Goal: Communication & Community: Answer question/provide support

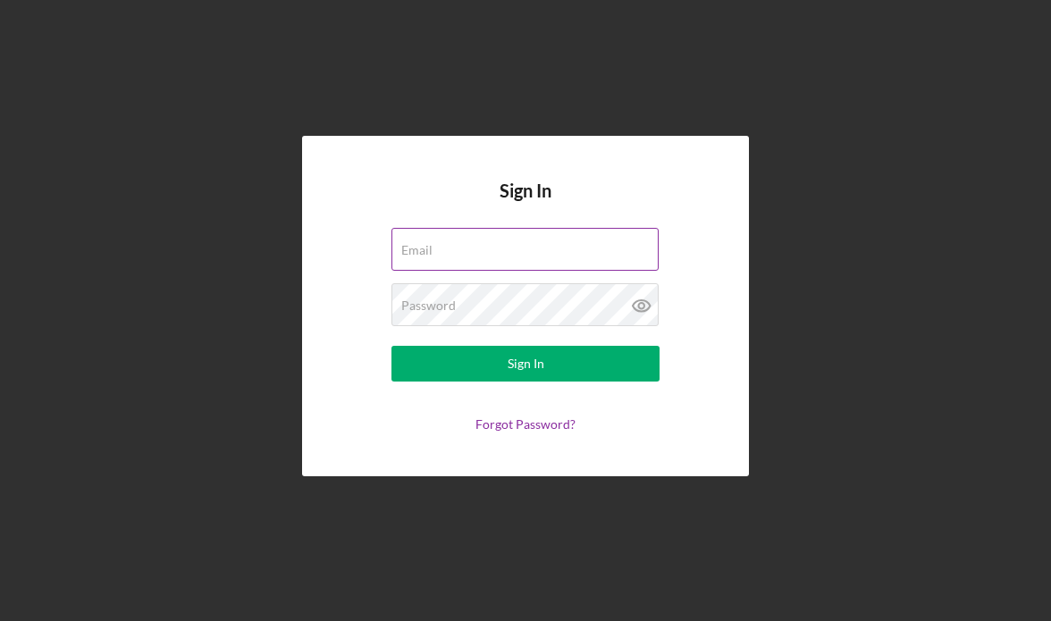
click at [558, 242] on div "Email" at bounding box center [526, 250] width 268 height 45
type input "[PERSON_NAME][EMAIL_ADDRESS][DOMAIN_NAME]"
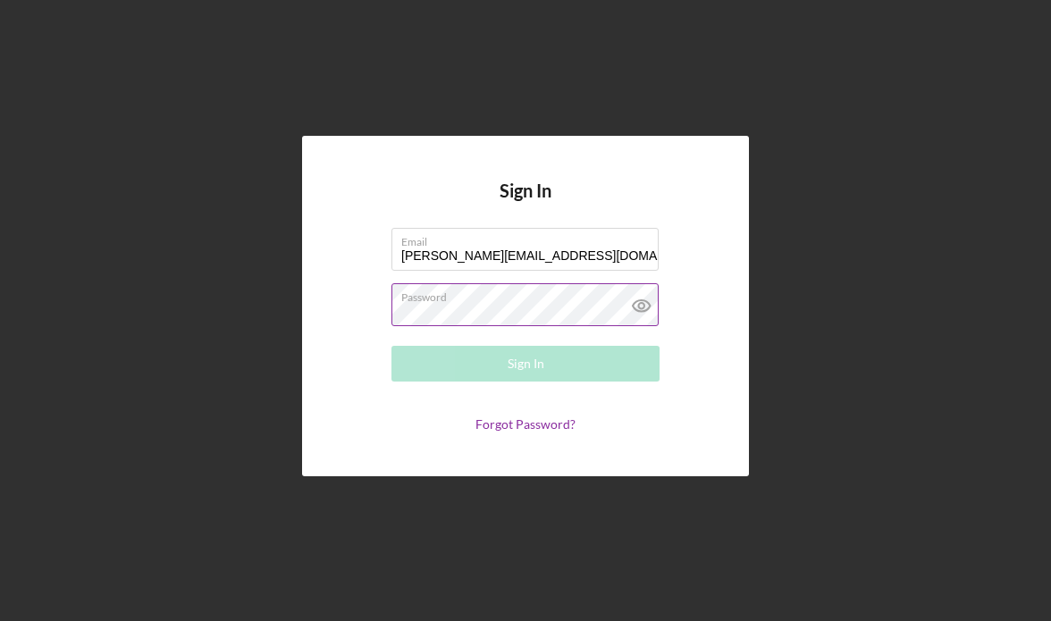
click at [464, 303] on div "Password Required" at bounding box center [526, 305] width 268 height 45
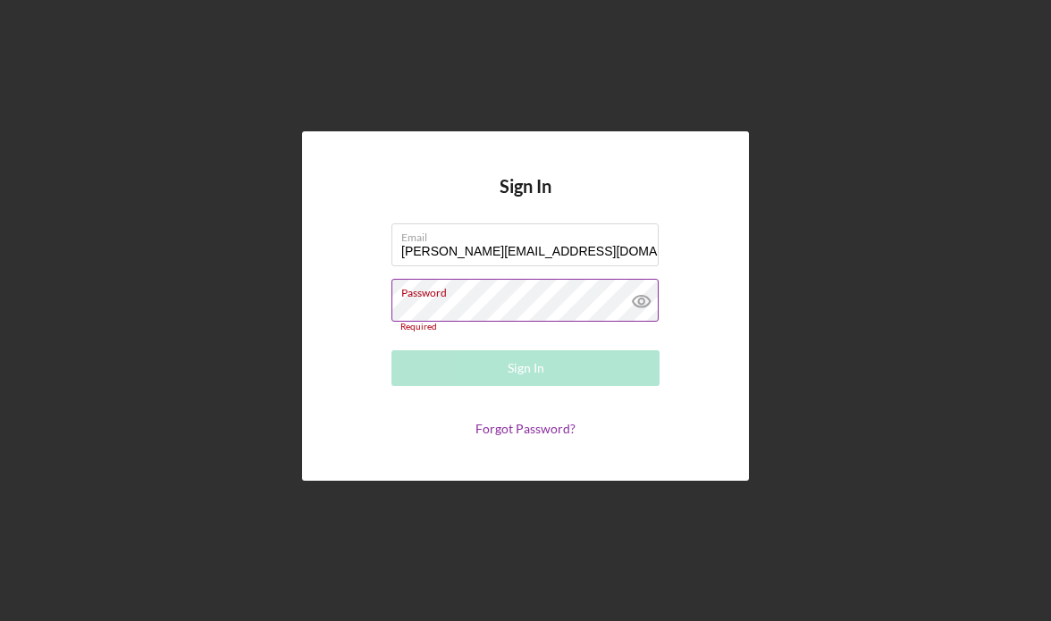
click at [564, 299] on div "Password Required" at bounding box center [526, 305] width 268 height 53
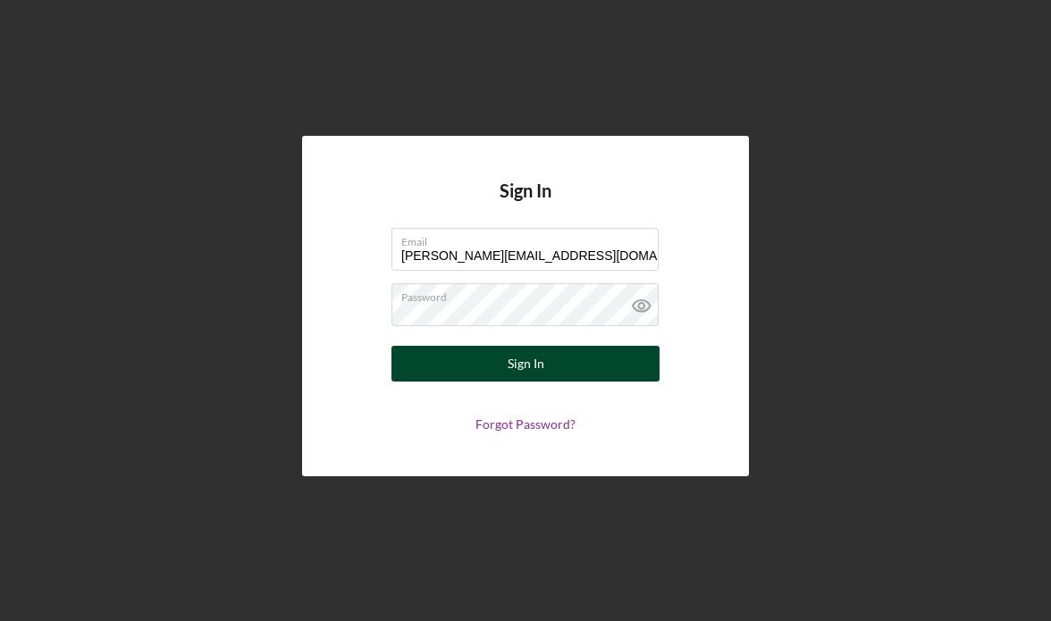
click at [571, 371] on button "Sign In" at bounding box center [526, 364] width 268 height 36
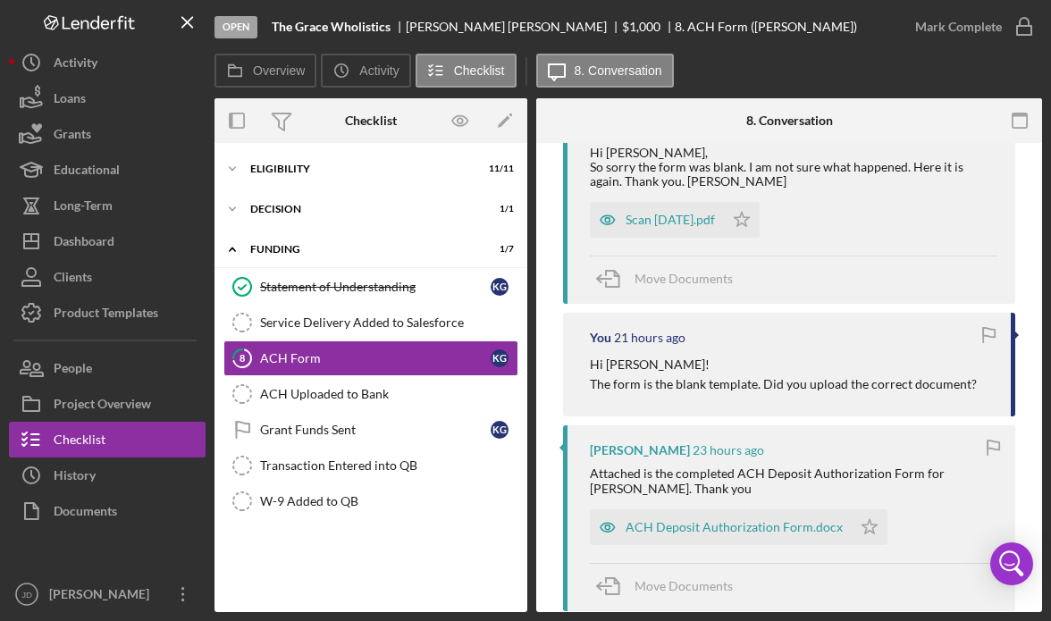
scroll to position [358, 0]
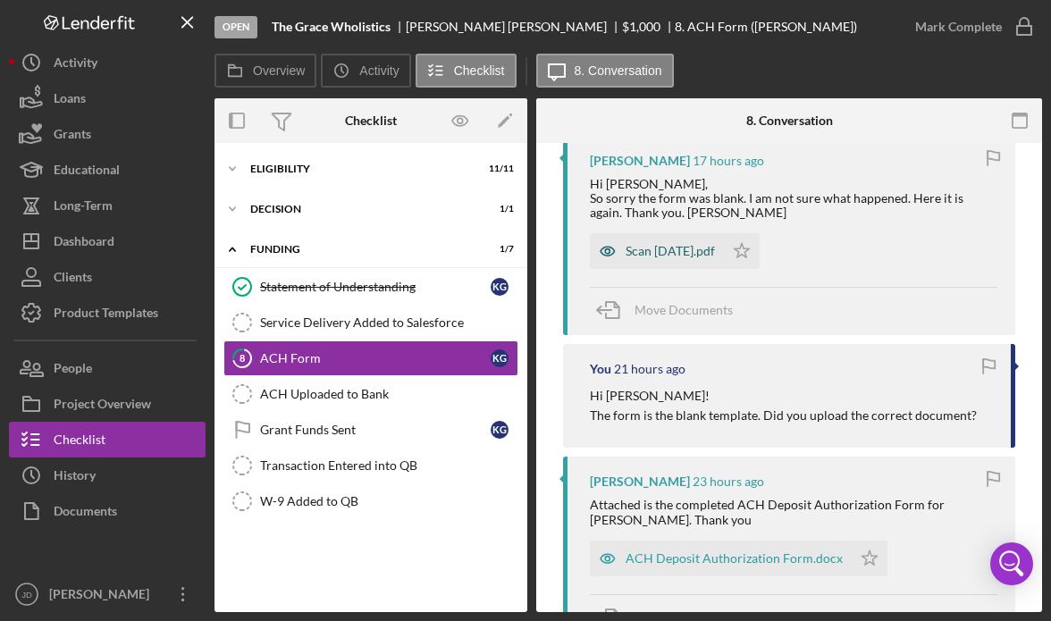
click at [678, 248] on div "Scan [DATE].pdf" at bounding box center [670, 251] width 89 height 14
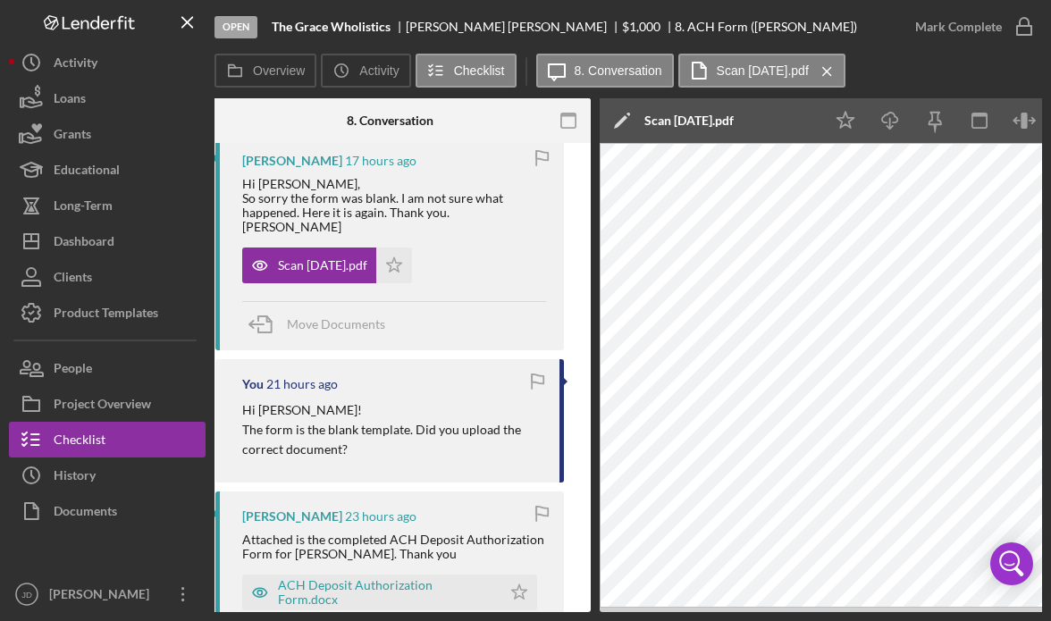
scroll to position [0, 441]
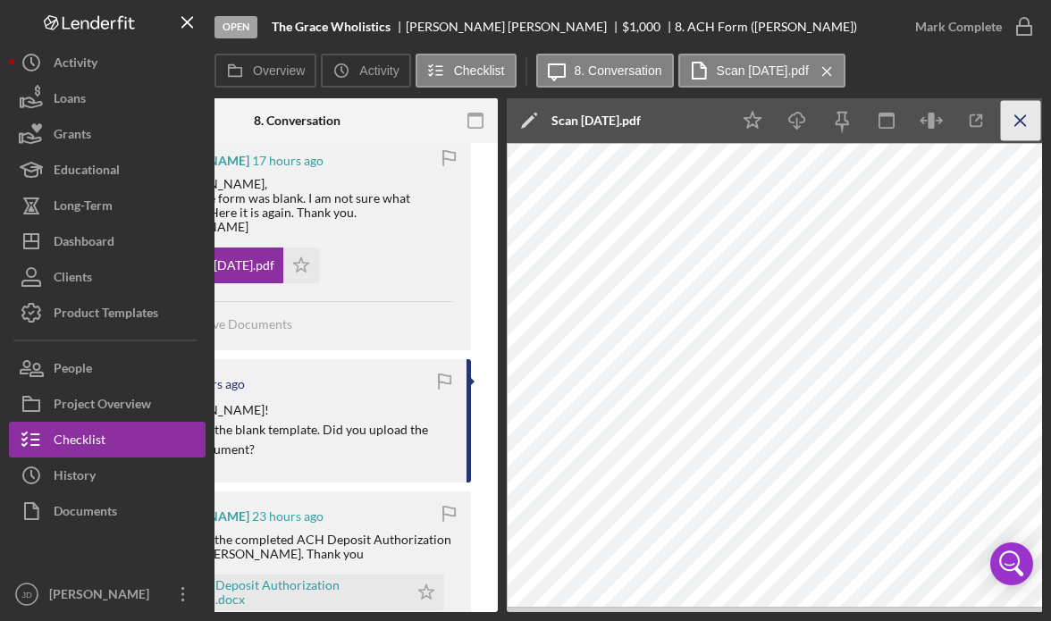
click at [1019, 121] on line "button" at bounding box center [1020, 120] width 10 height 10
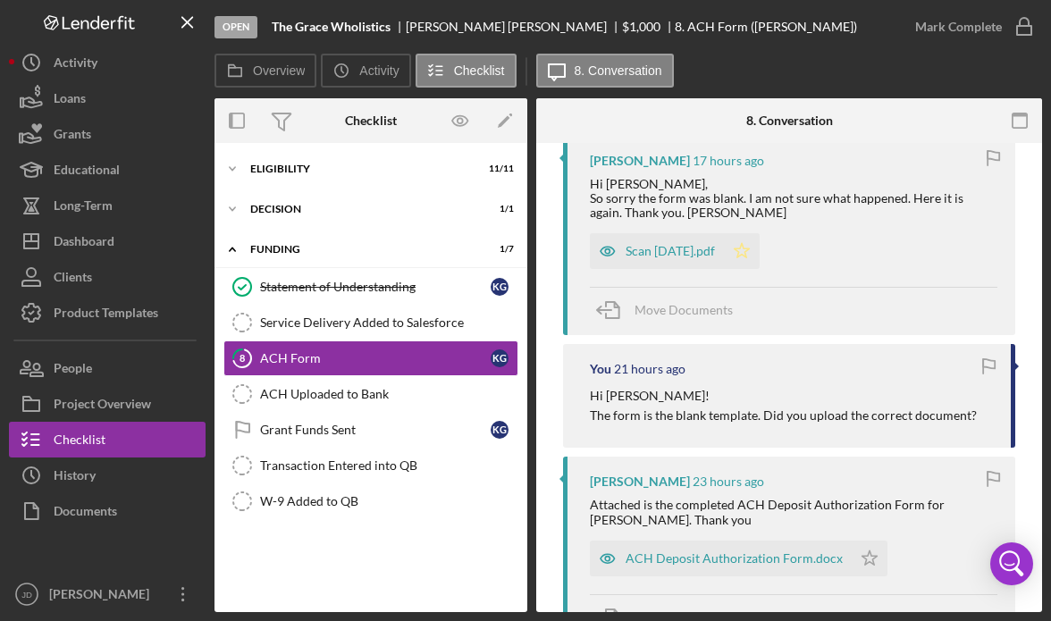
click at [760, 252] on icon "Icon/Star" at bounding box center [742, 251] width 36 height 36
click at [1028, 24] on icon "button" at bounding box center [1024, 26] width 45 height 45
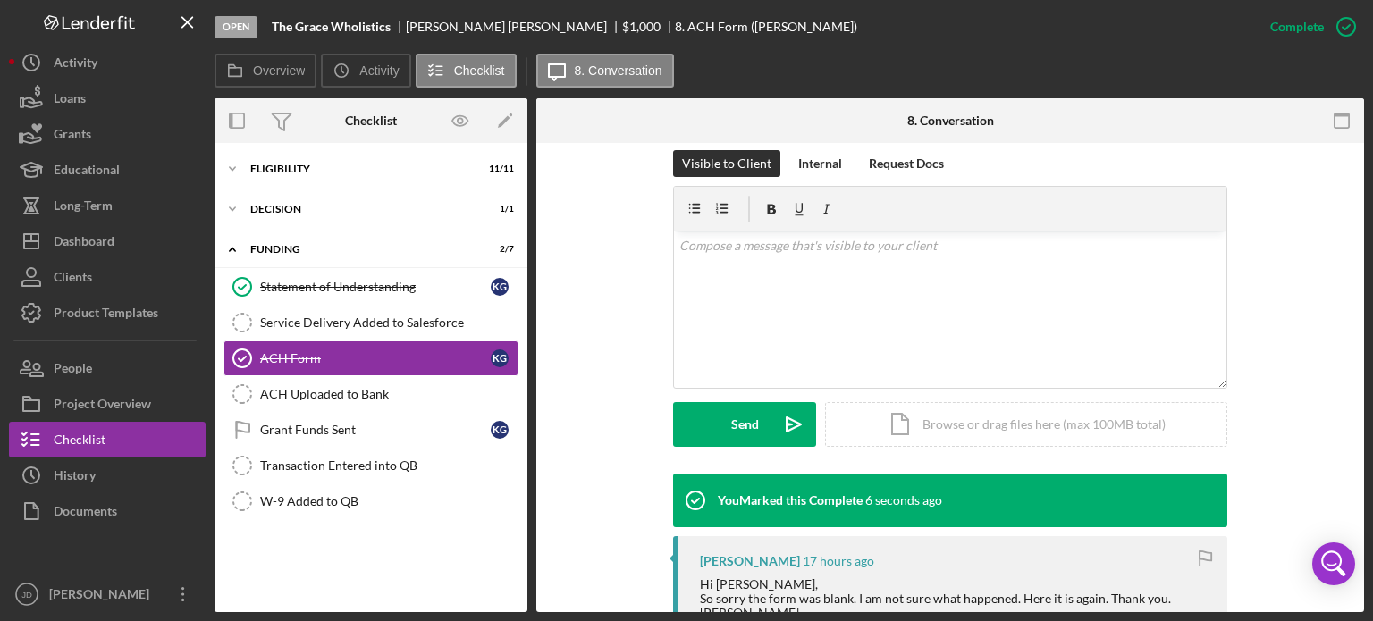
scroll to position [218, 0]
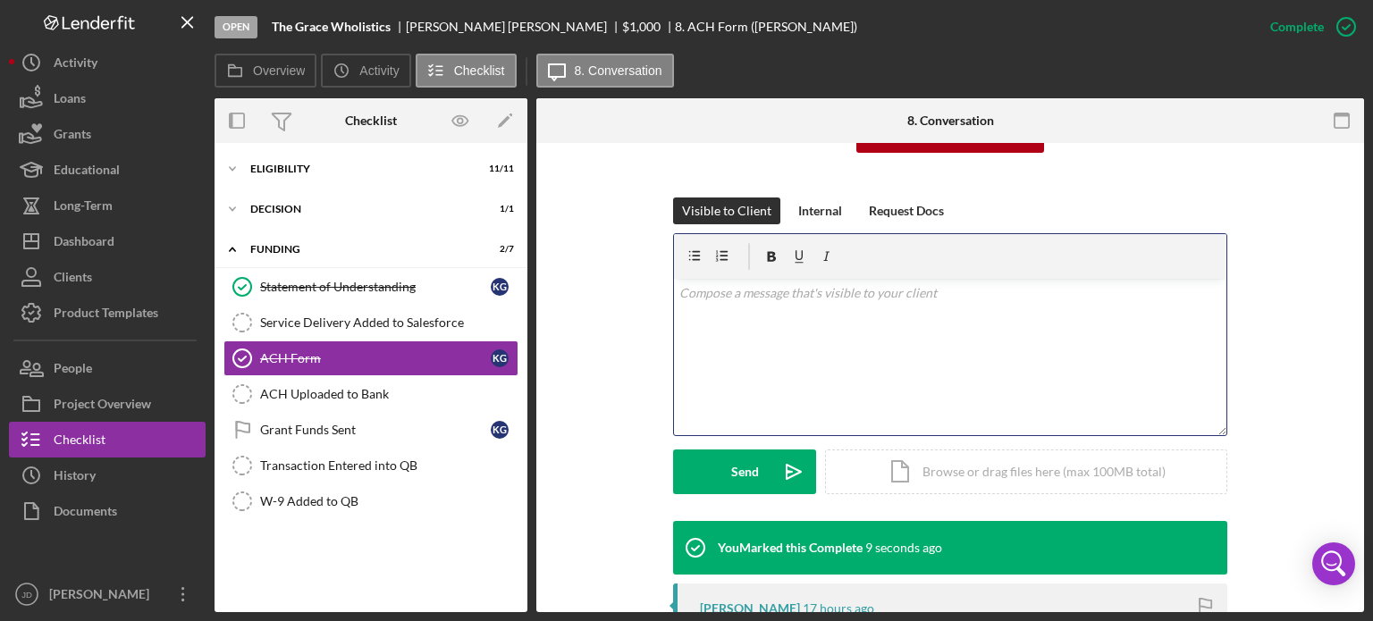
click at [974, 303] on div "v Color teal Color pink Remove color Add row above Add row below Add column bef…" at bounding box center [950, 357] width 552 height 156
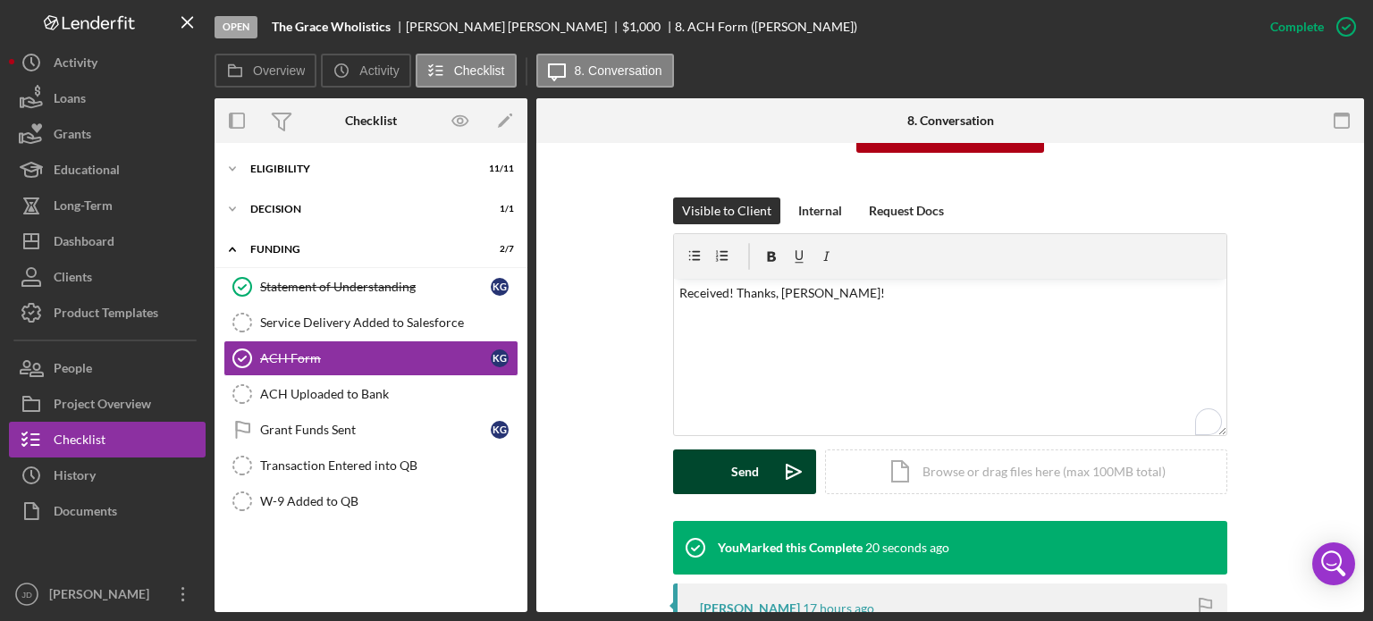
click at [740, 475] on div "Send" at bounding box center [745, 472] width 28 height 45
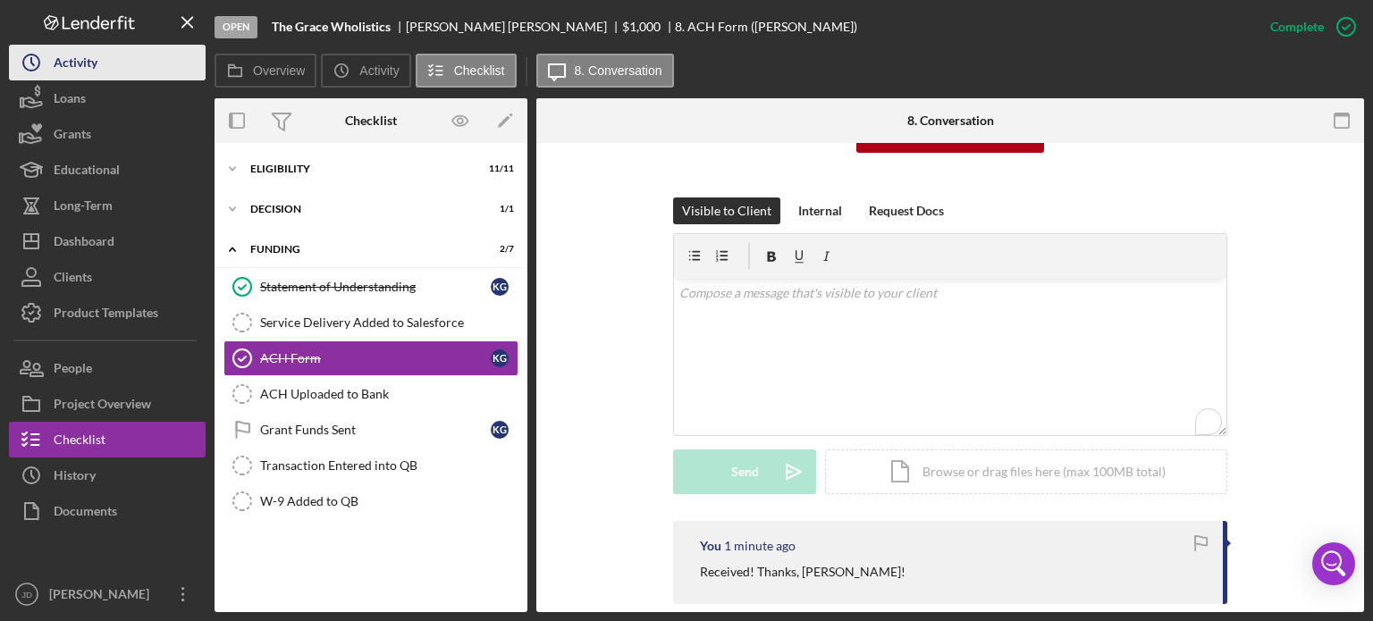
click at [79, 62] on div "Activity" at bounding box center [76, 65] width 44 height 40
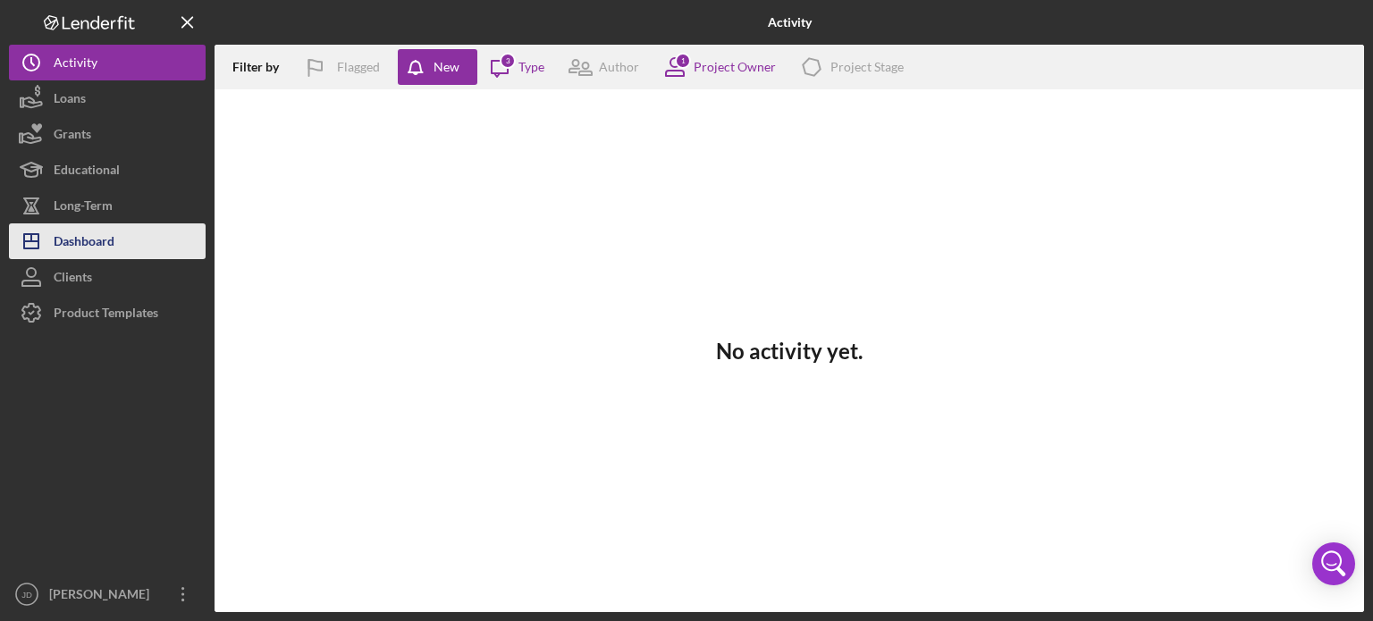
click at [87, 242] on div "Dashboard" at bounding box center [84, 243] width 61 height 40
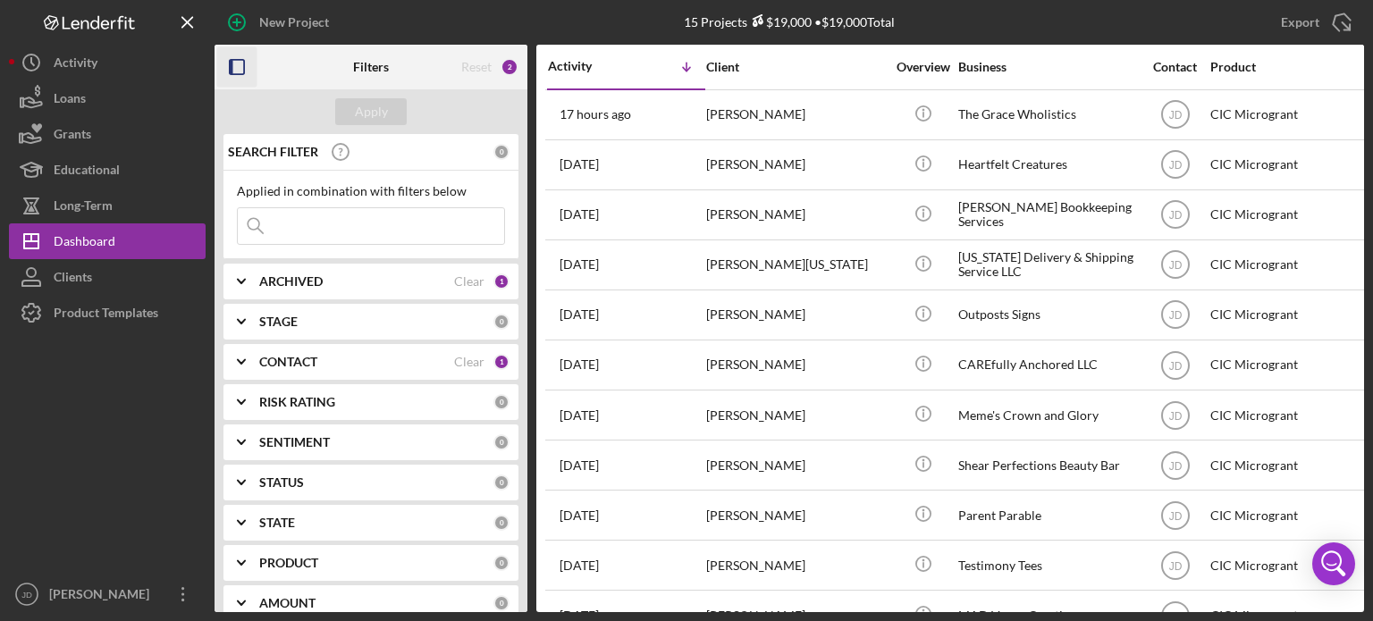
click at [239, 69] on icon "button" at bounding box center [237, 67] width 40 height 40
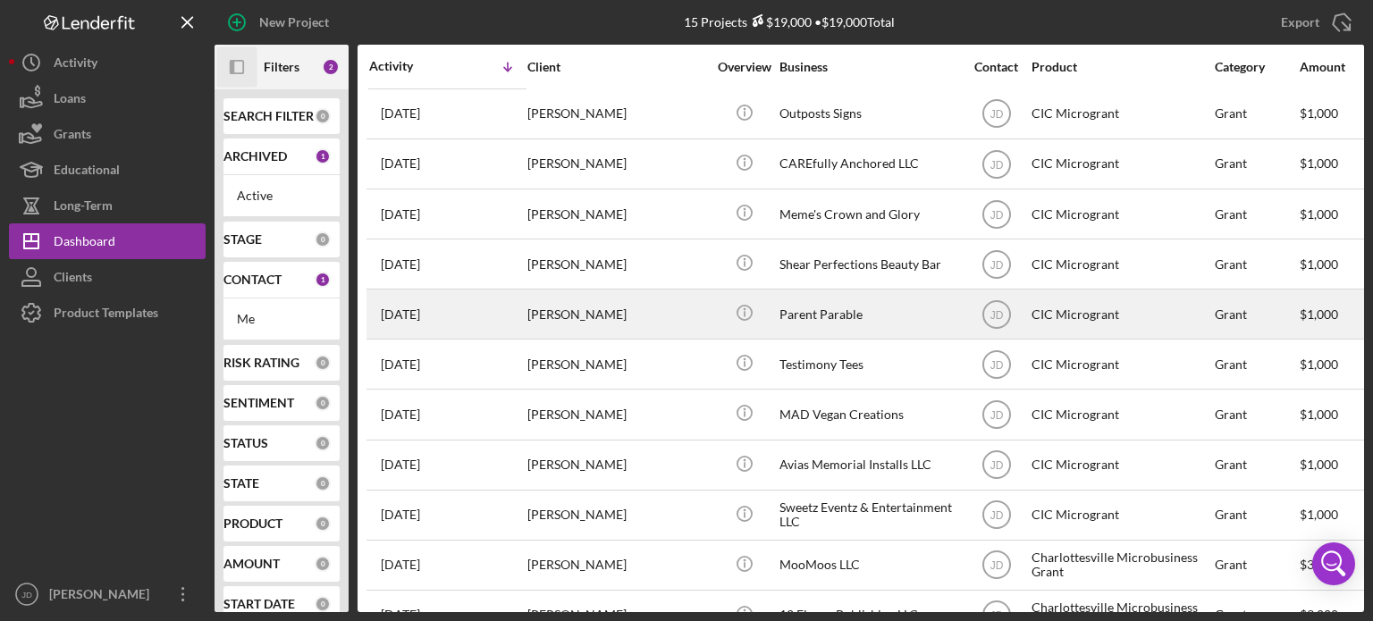
scroll to position [251, 0]
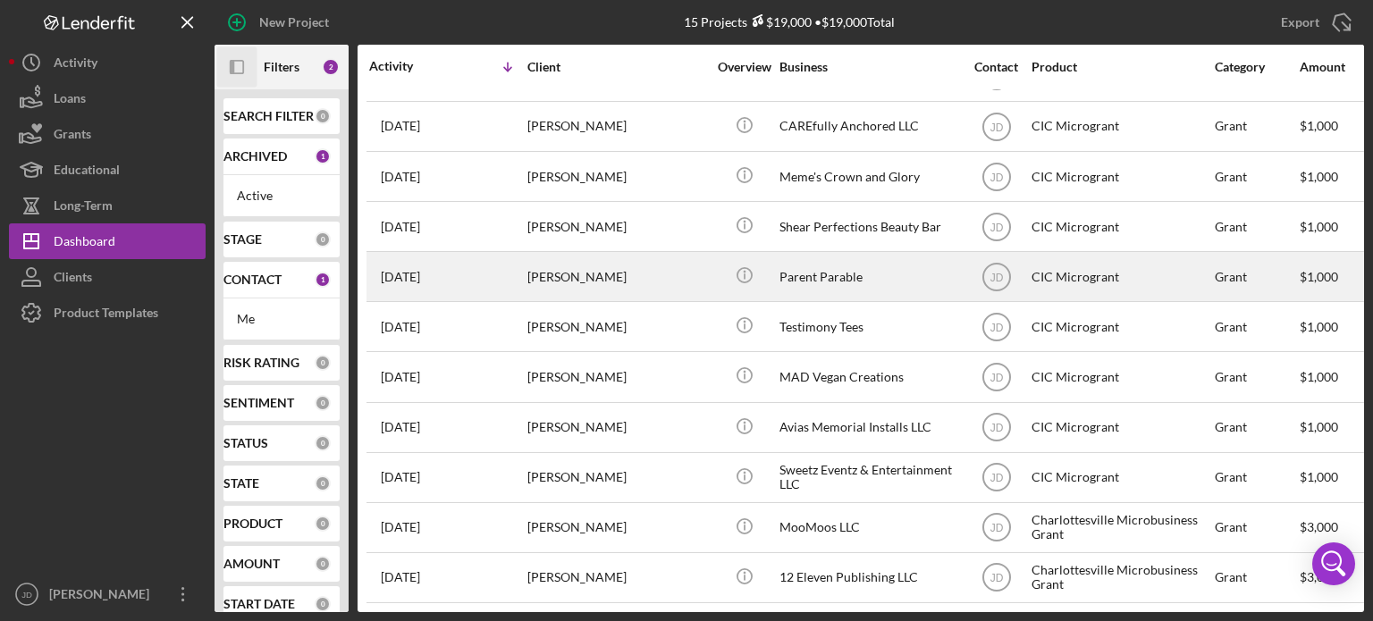
click at [643, 260] on div "[PERSON_NAME]" at bounding box center [616, 276] width 179 height 47
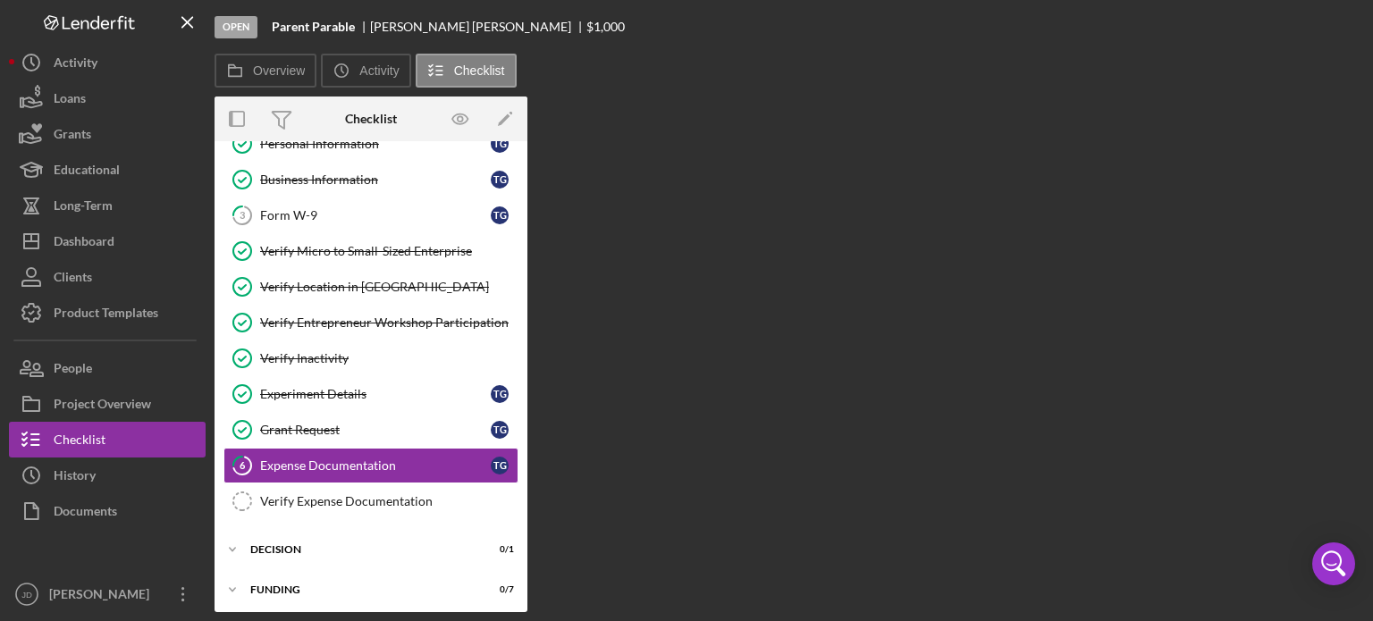
scroll to position [62, 0]
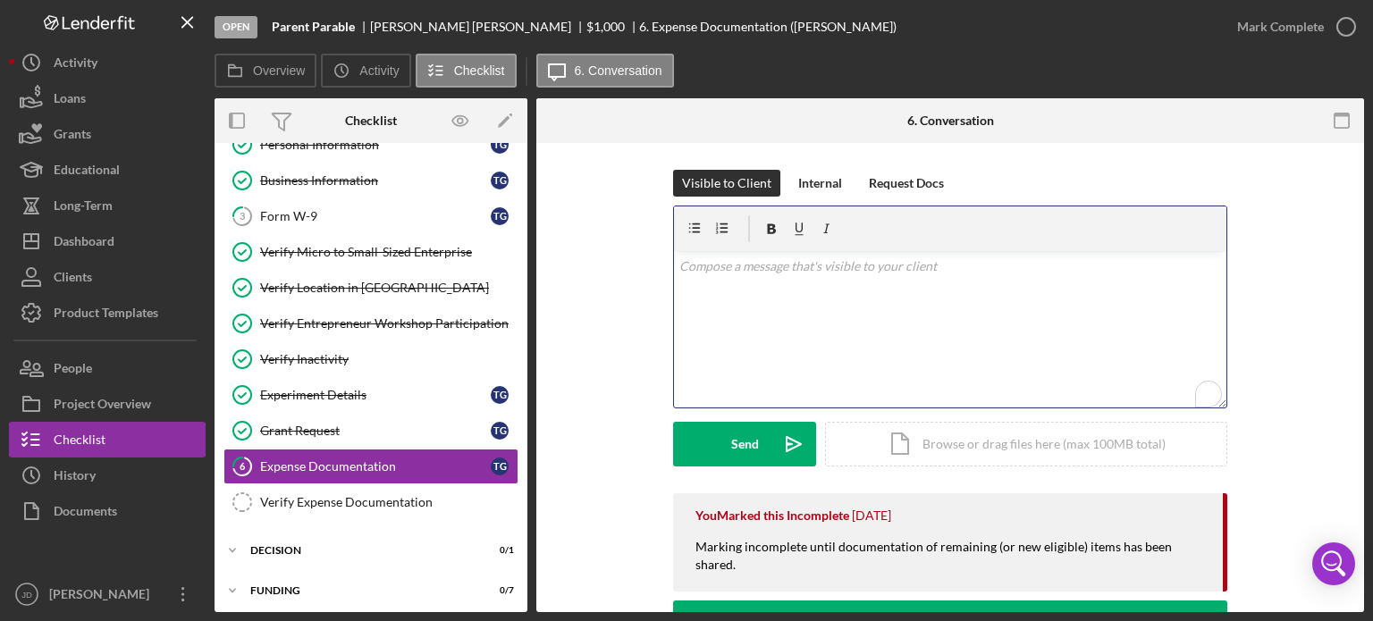
click at [804, 278] on div "v Color teal Color pink Remove color Add row above Add row below Add column bef…" at bounding box center [950, 329] width 552 height 156
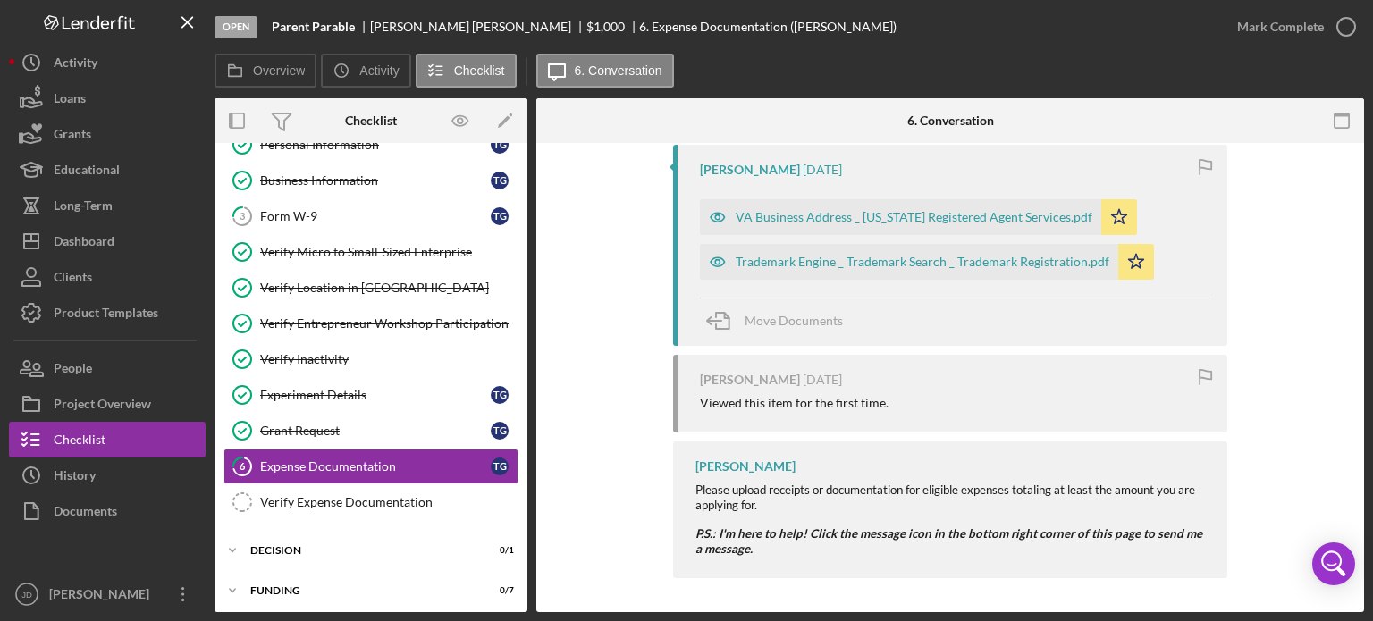
scroll to position [250, 0]
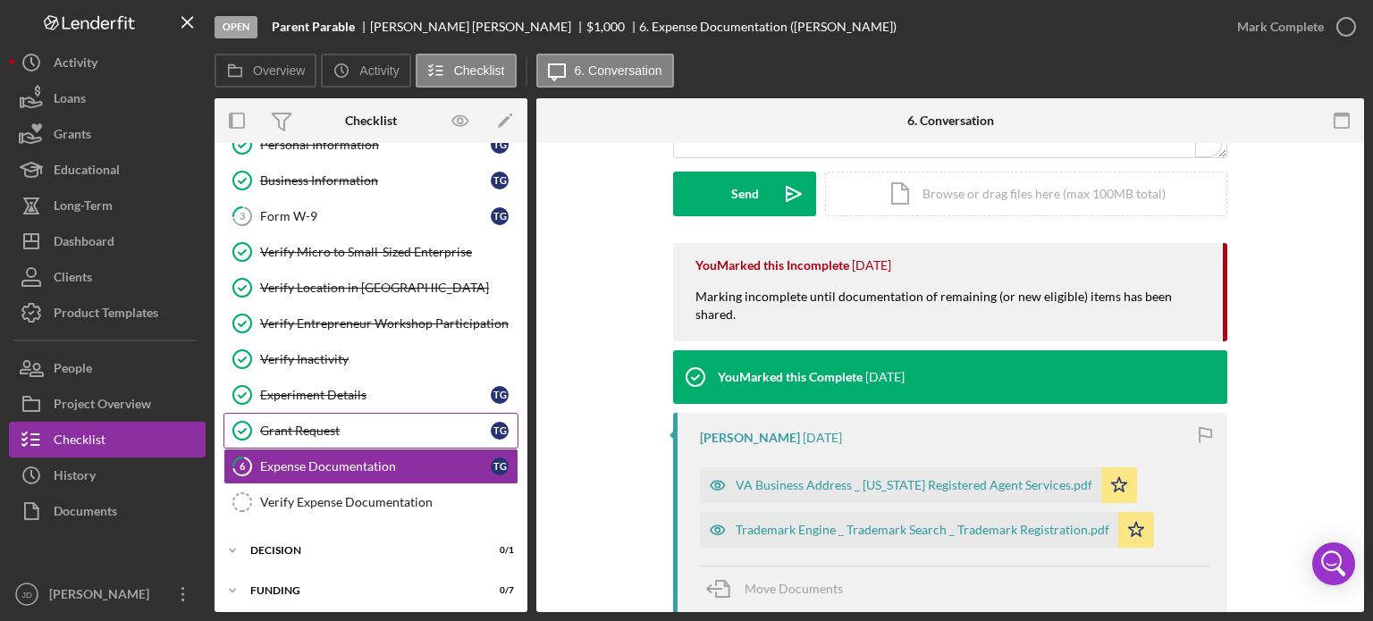
click at [311, 426] on div "Grant Request" at bounding box center [375, 431] width 231 height 14
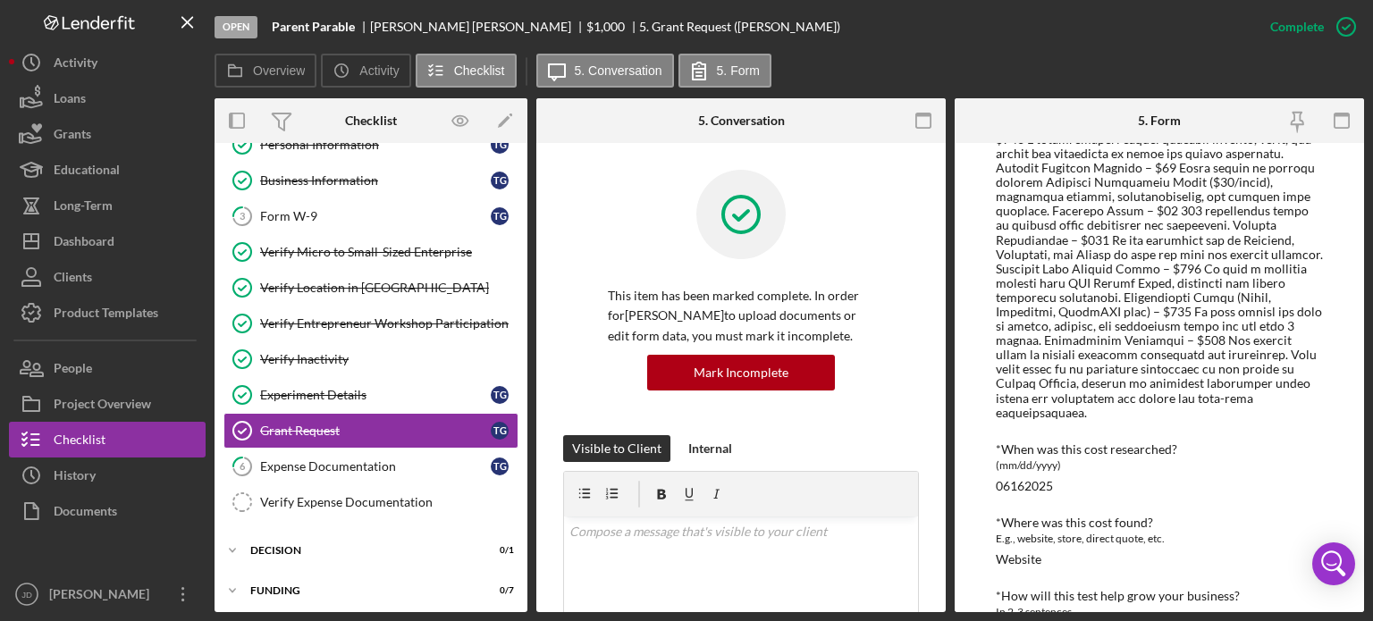
scroll to position [379, 0]
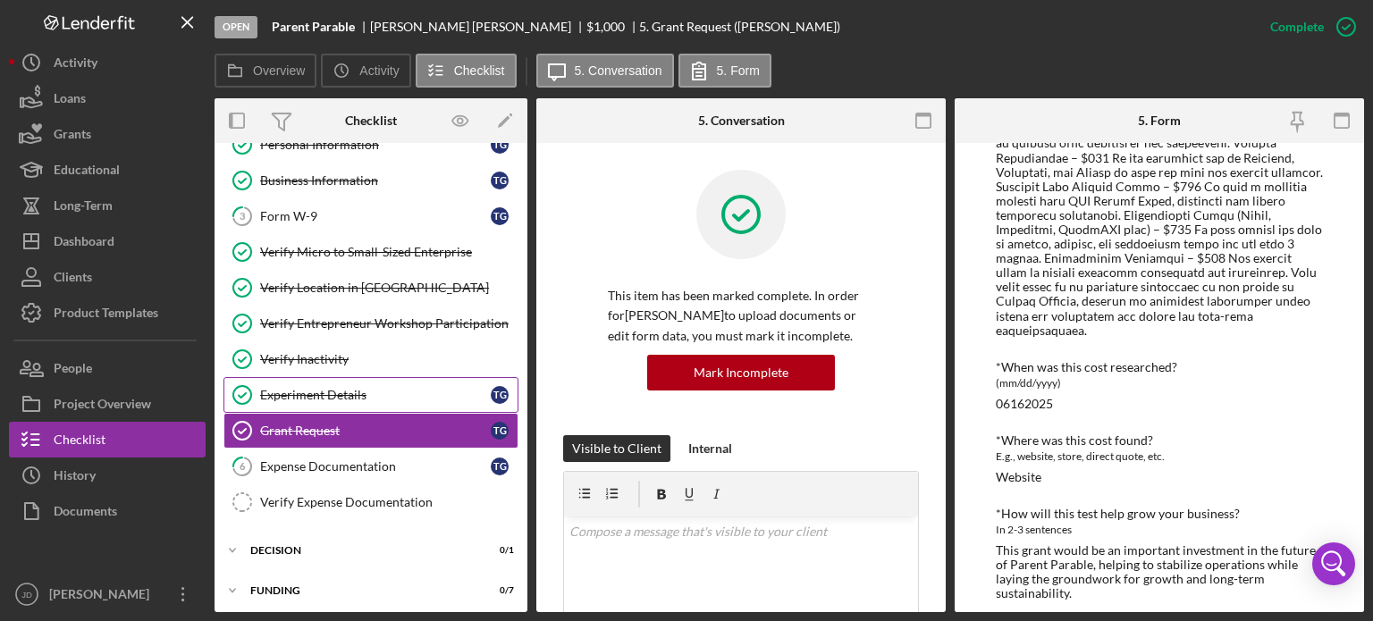
click at [321, 394] on div "Experiment Details" at bounding box center [375, 395] width 231 height 14
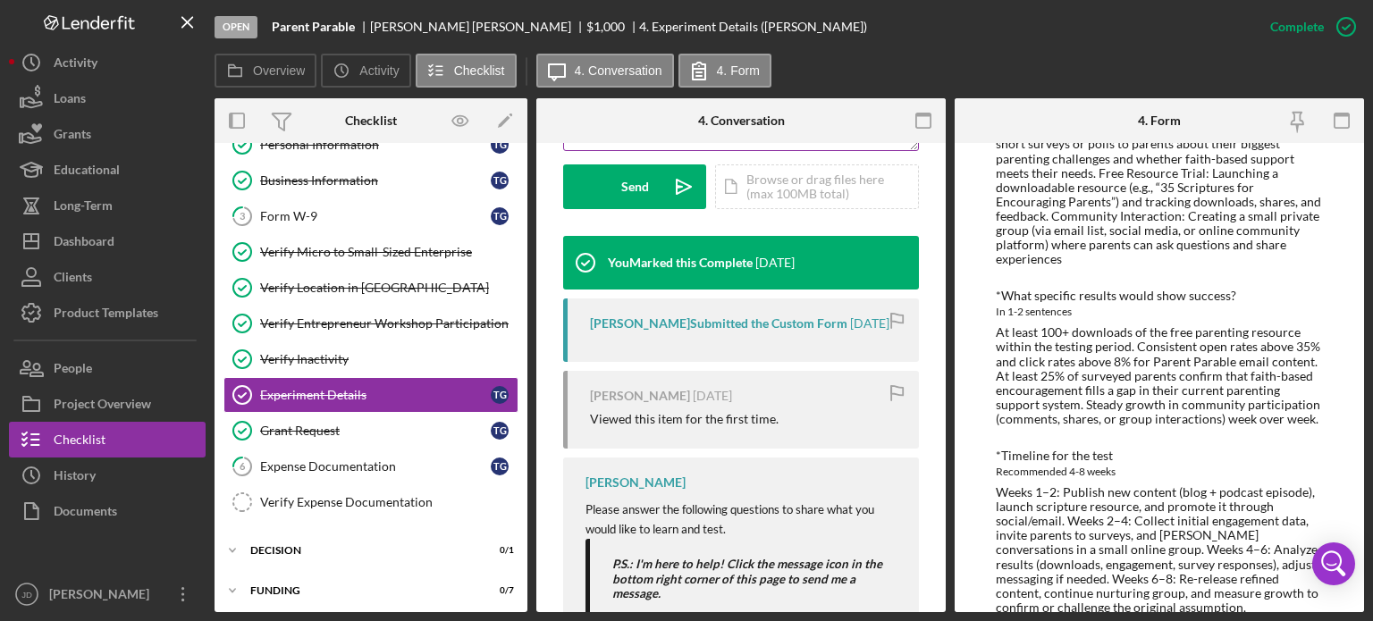
scroll to position [615, 0]
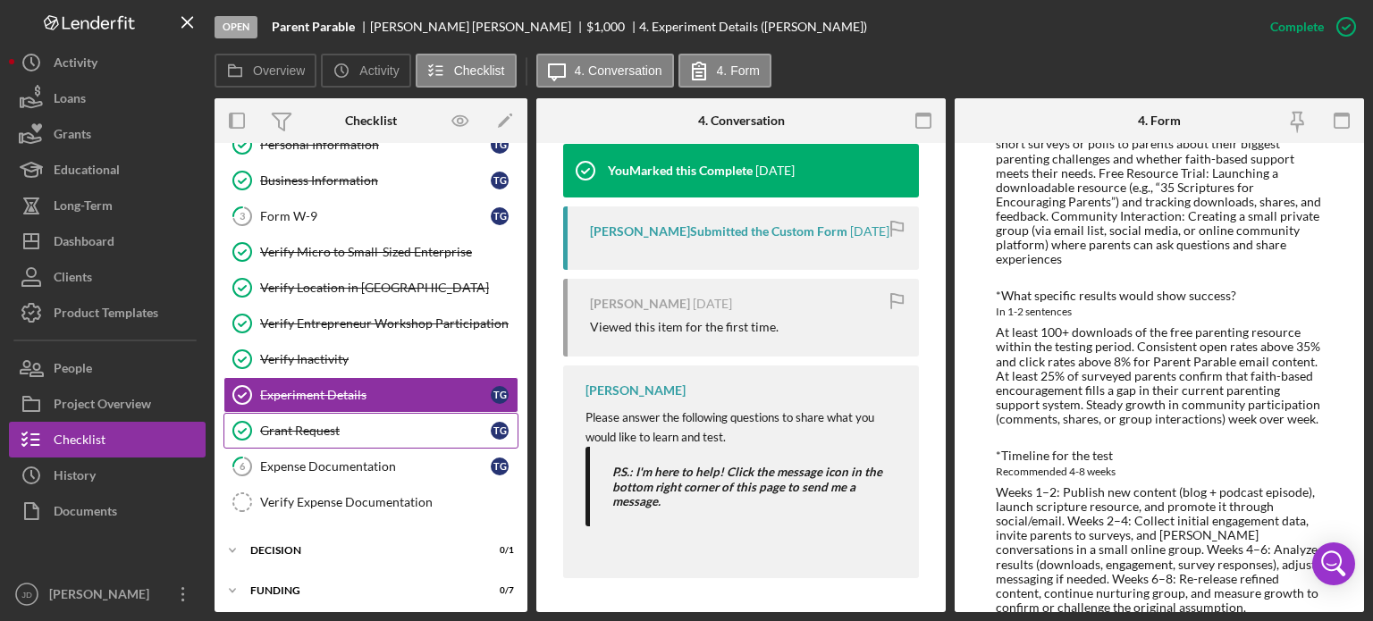
click at [330, 435] on link "Grant Request Grant Request T G" at bounding box center [370, 431] width 295 height 36
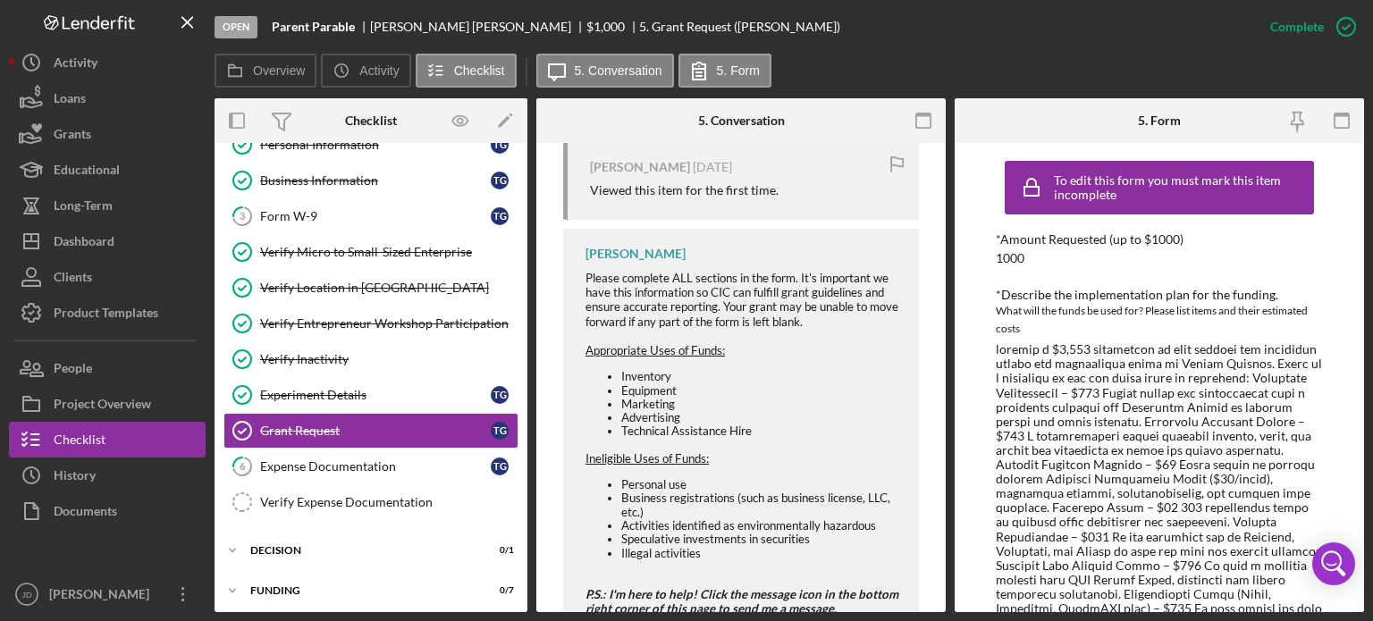
scroll to position [1073, 0]
click at [347, 467] on div "Expense Documentation" at bounding box center [375, 466] width 231 height 14
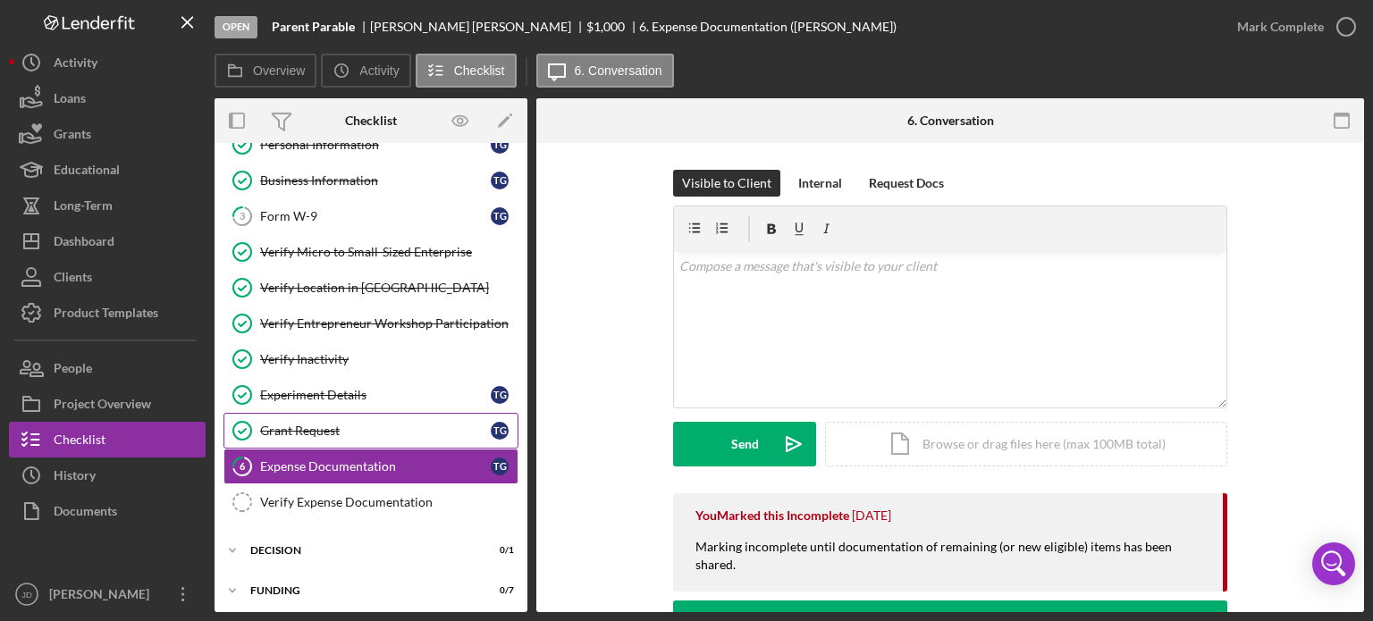
click at [342, 432] on div "Grant Request" at bounding box center [375, 431] width 231 height 14
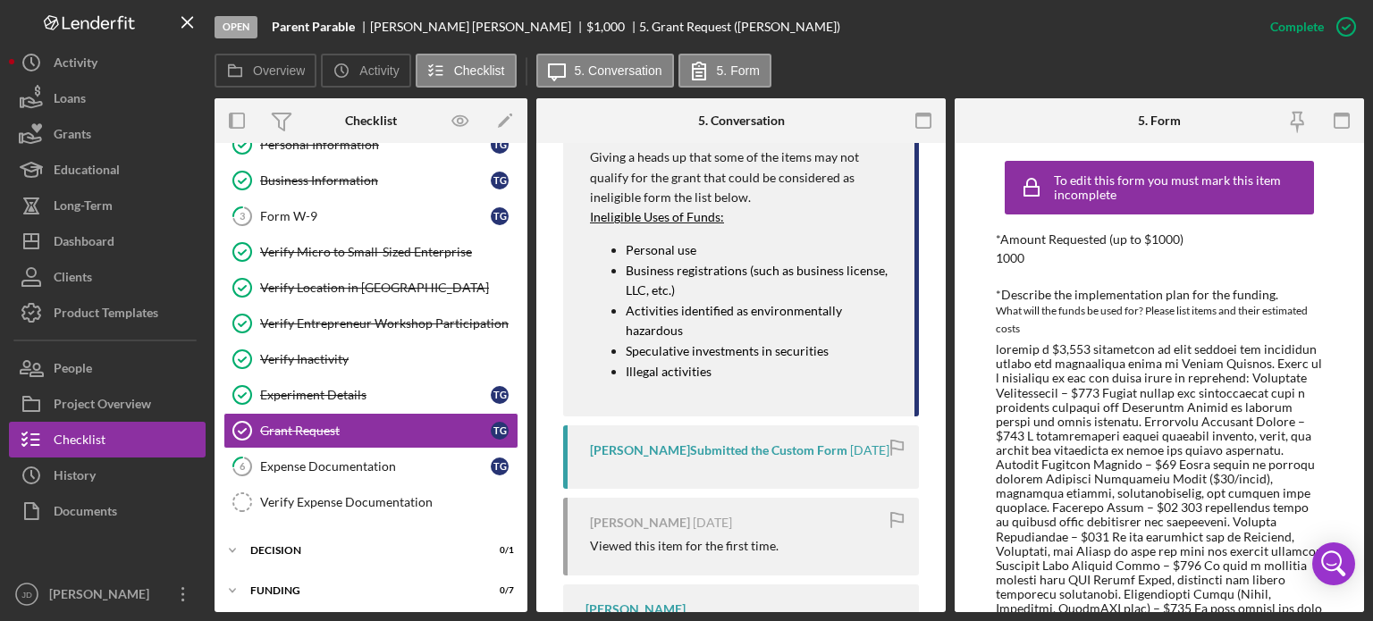
scroll to position [804, 0]
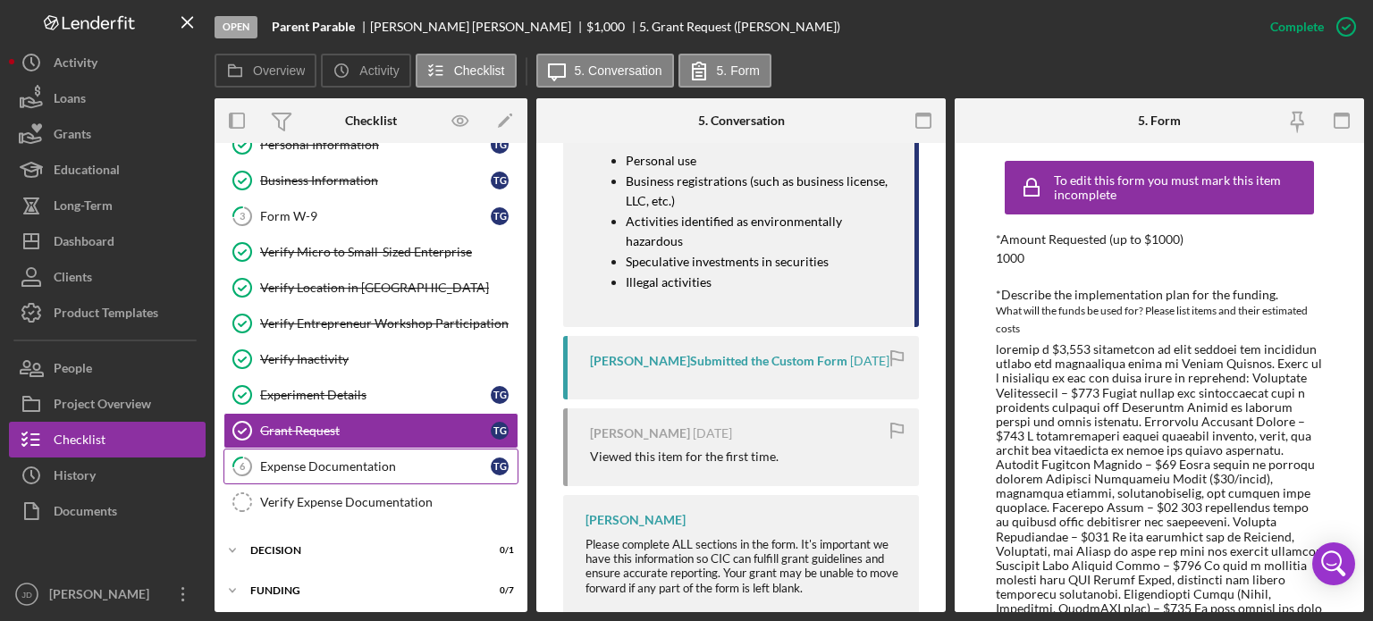
click at [354, 462] on div "Expense Documentation" at bounding box center [375, 466] width 231 height 14
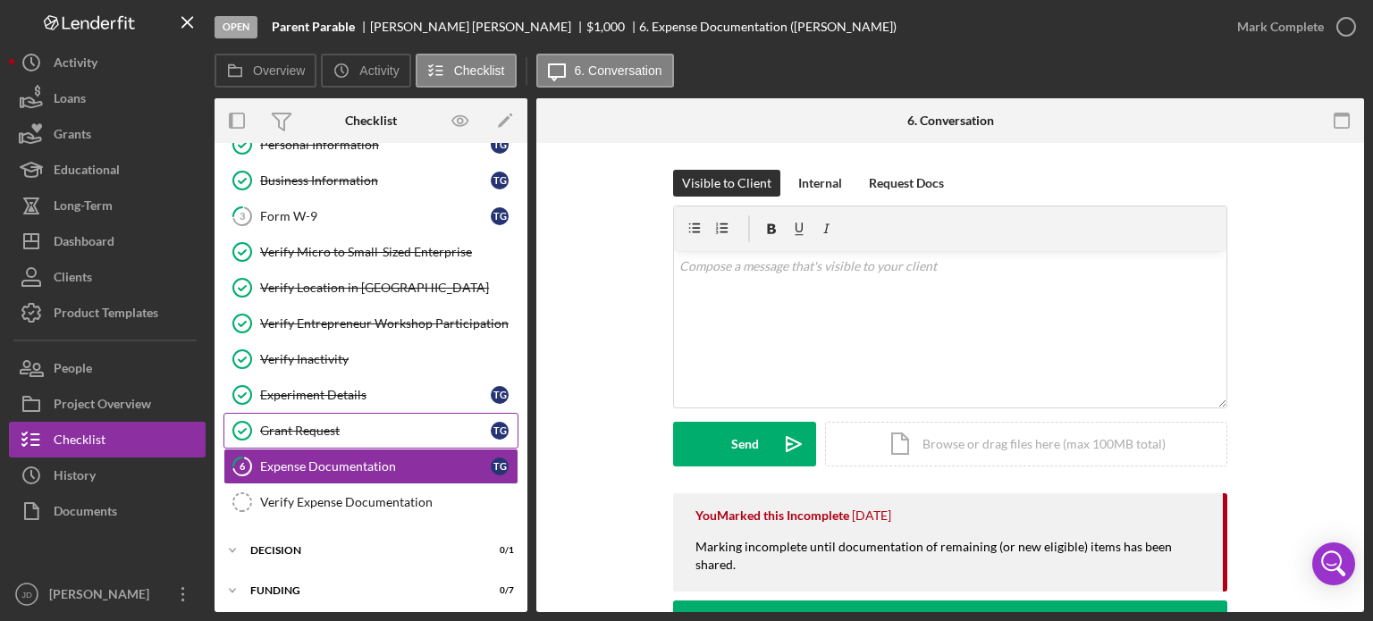
click at [333, 433] on div "Grant Request" at bounding box center [375, 431] width 231 height 14
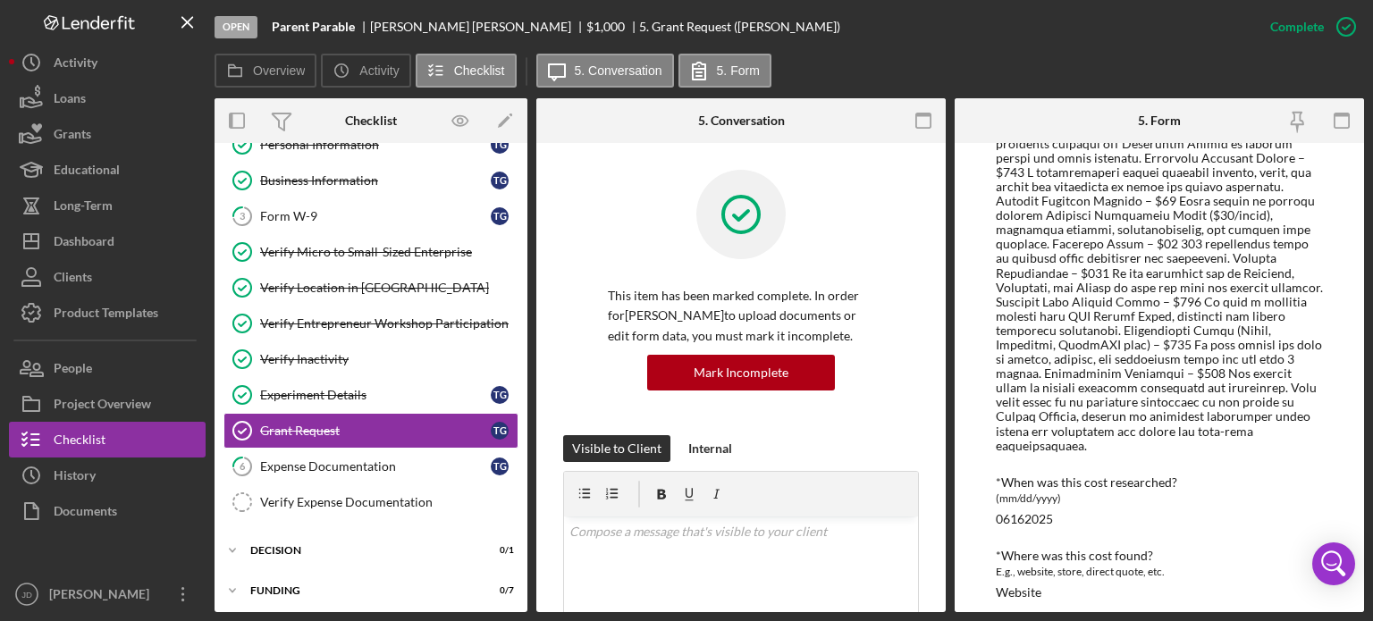
scroll to position [379, 0]
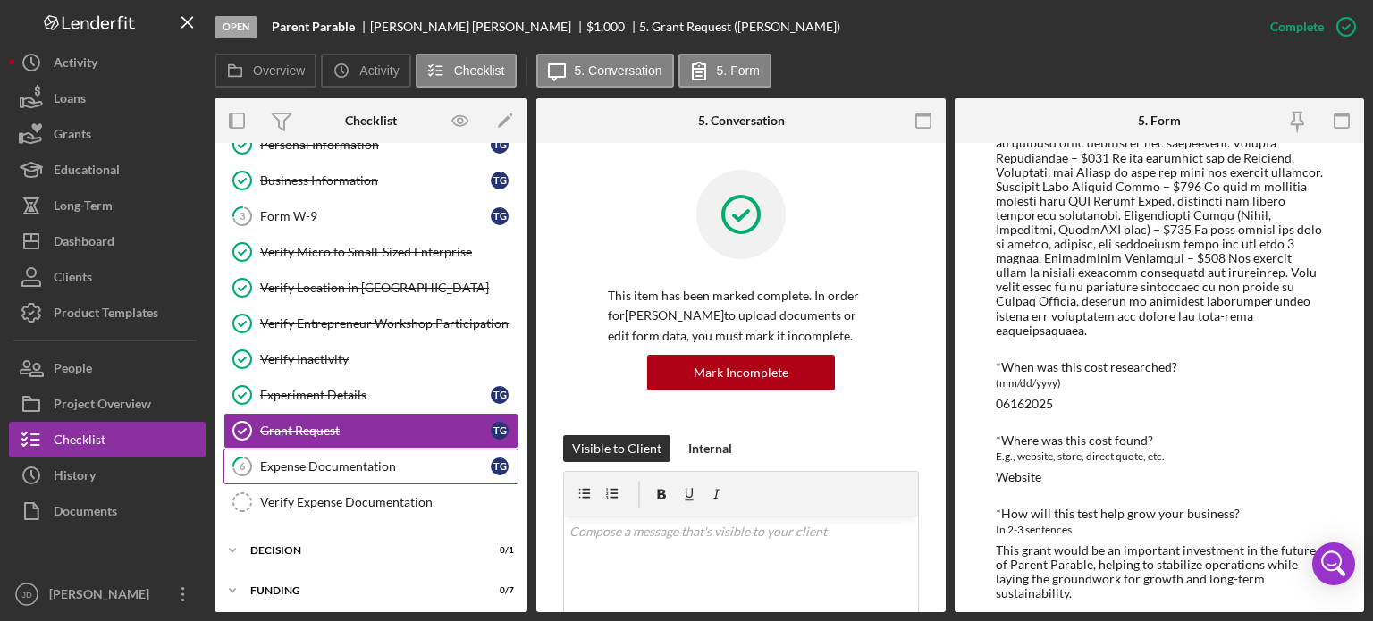
click at [322, 467] on div "Expense Documentation" at bounding box center [375, 466] width 231 height 14
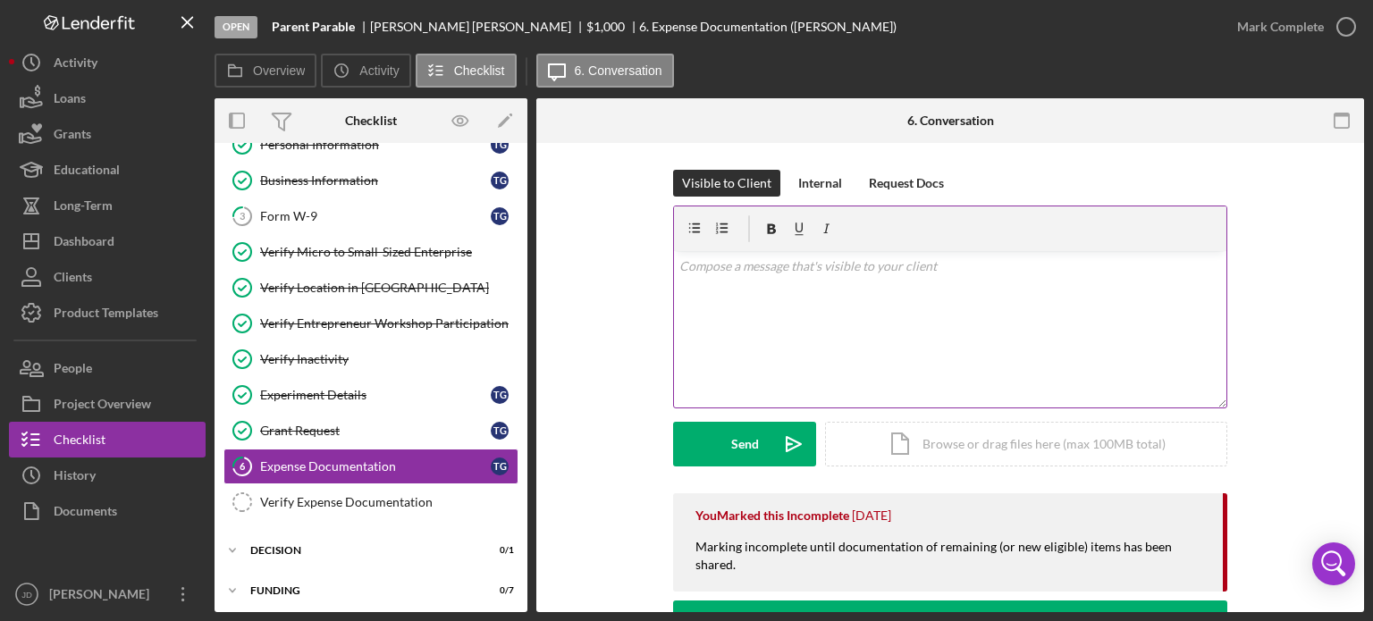
click at [905, 296] on div "v Color teal Color pink Remove color Add row above Add row below Add column bef…" at bounding box center [950, 329] width 552 height 156
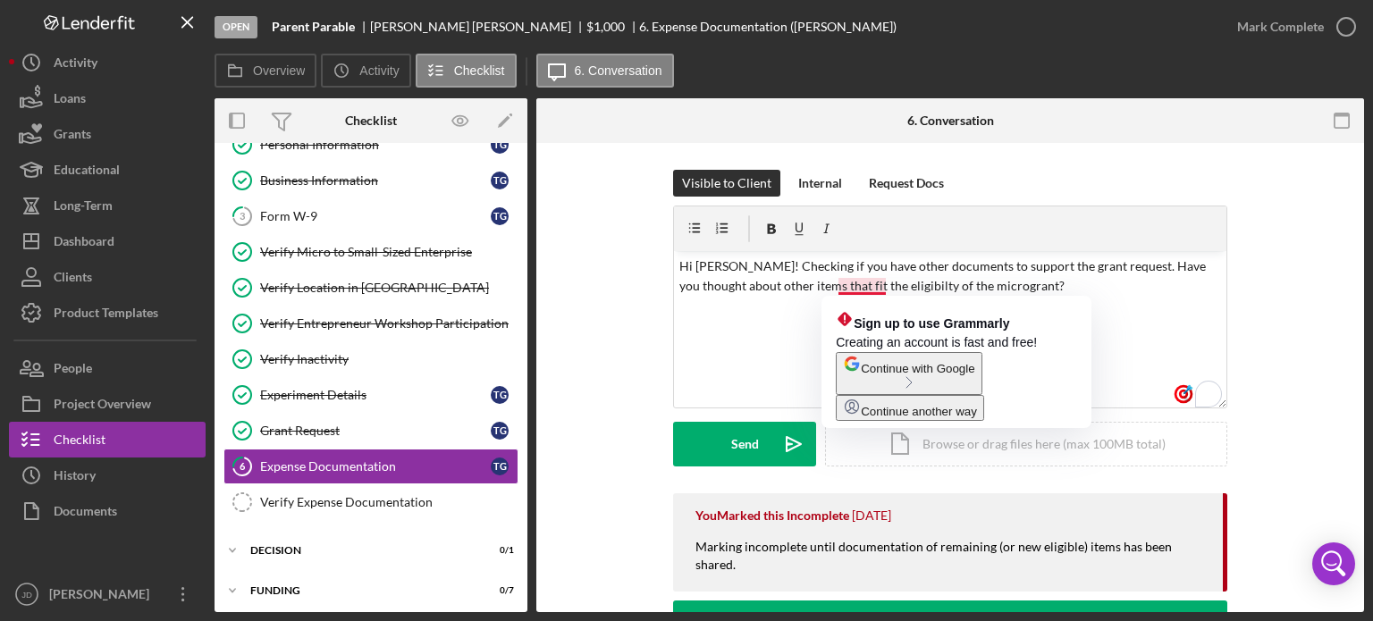
click at [924, 418] on span "Continue another way" at bounding box center [919, 411] width 116 height 13
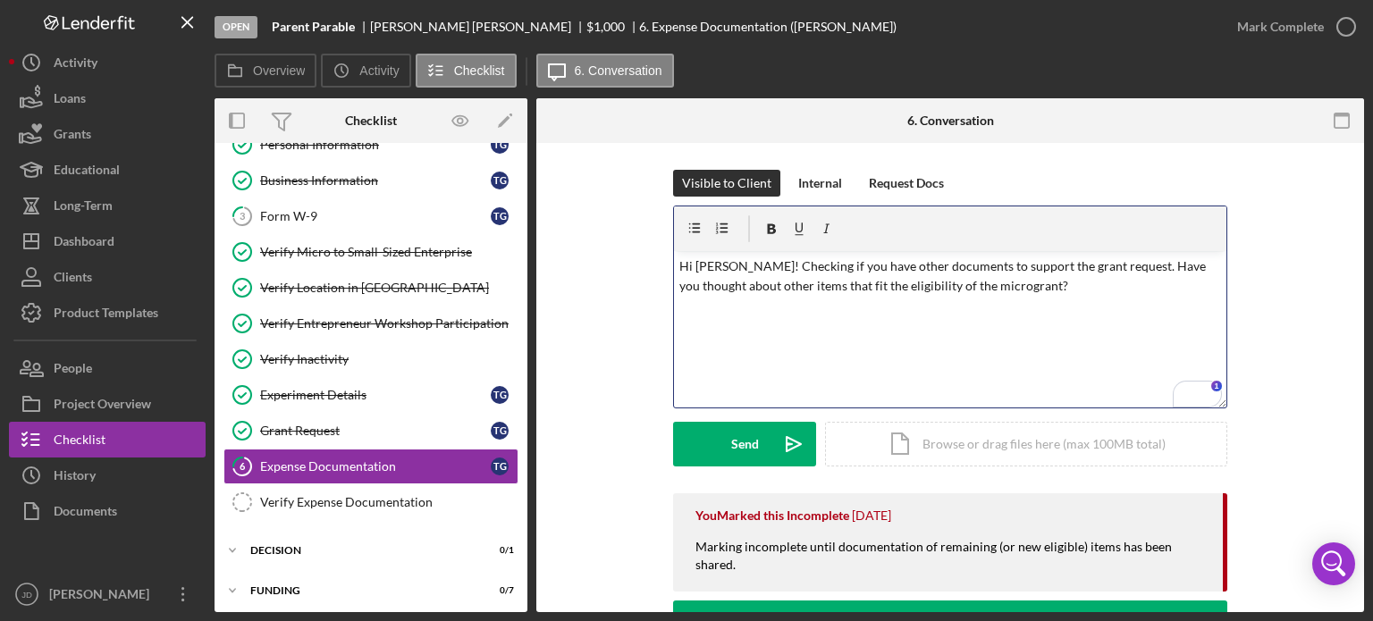
drag, startPoint x: 1103, startPoint y: 258, endPoint x: 1117, endPoint y: 299, distance: 42.7
click at [1050, 258] on p "Hi [PERSON_NAME]! Checking if you have other documents to support the grant req…" at bounding box center [950, 277] width 543 height 40
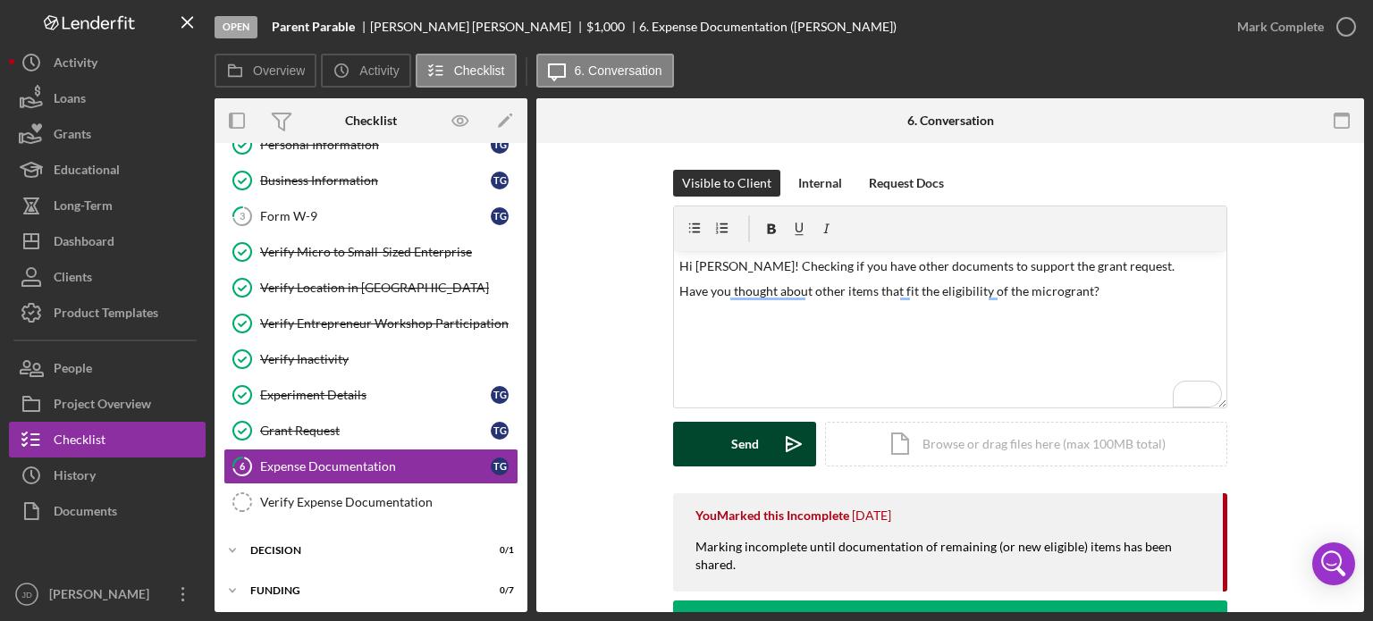
click at [737, 439] on div "Send" at bounding box center [745, 444] width 28 height 45
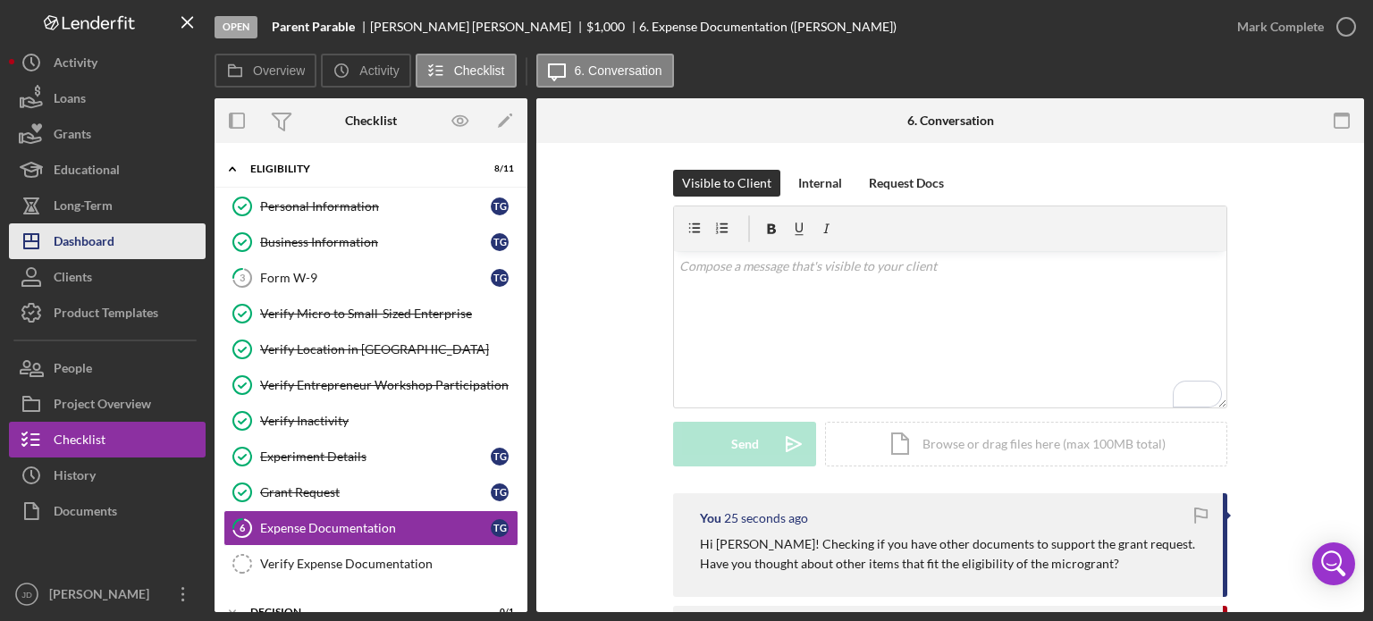
click at [82, 238] on div "Dashboard" at bounding box center [84, 243] width 61 height 40
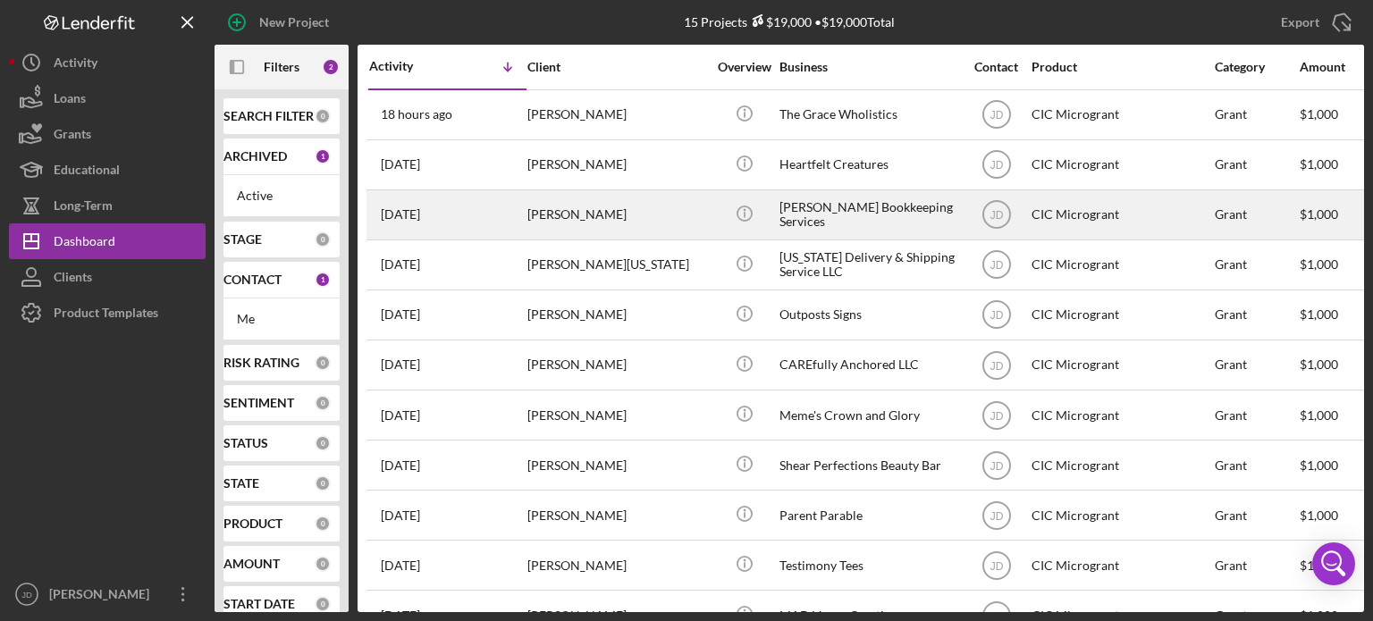
click at [478, 219] on div "[DATE] [PERSON_NAME]" at bounding box center [447, 214] width 156 height 47
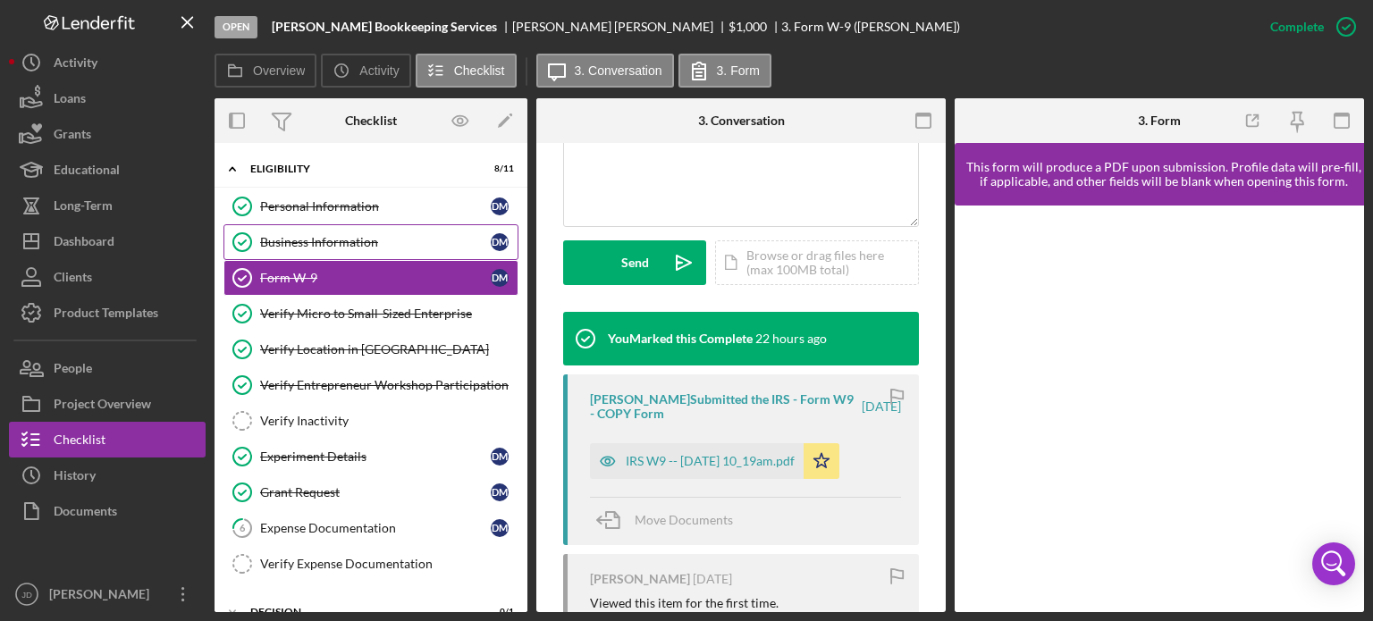
scroll to position [63, 0]
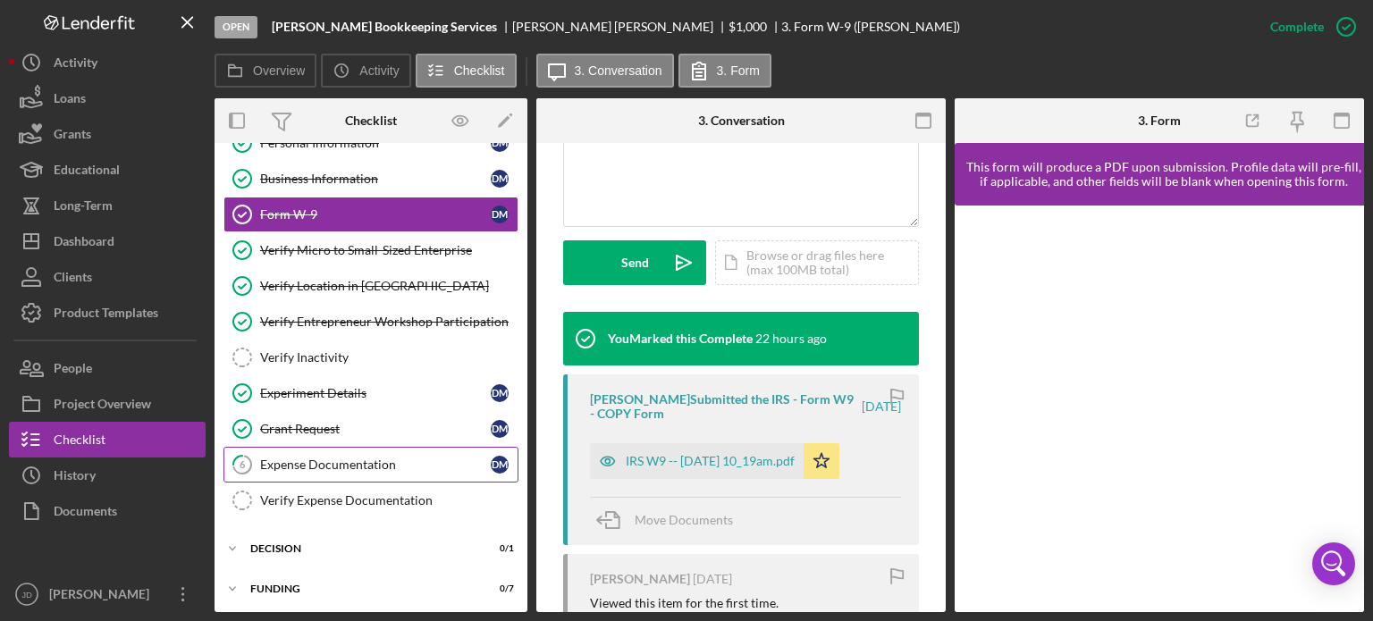
click at [343, 460] on div "Expense Documentation" at bounding box center [375, 465] width 231 height 14
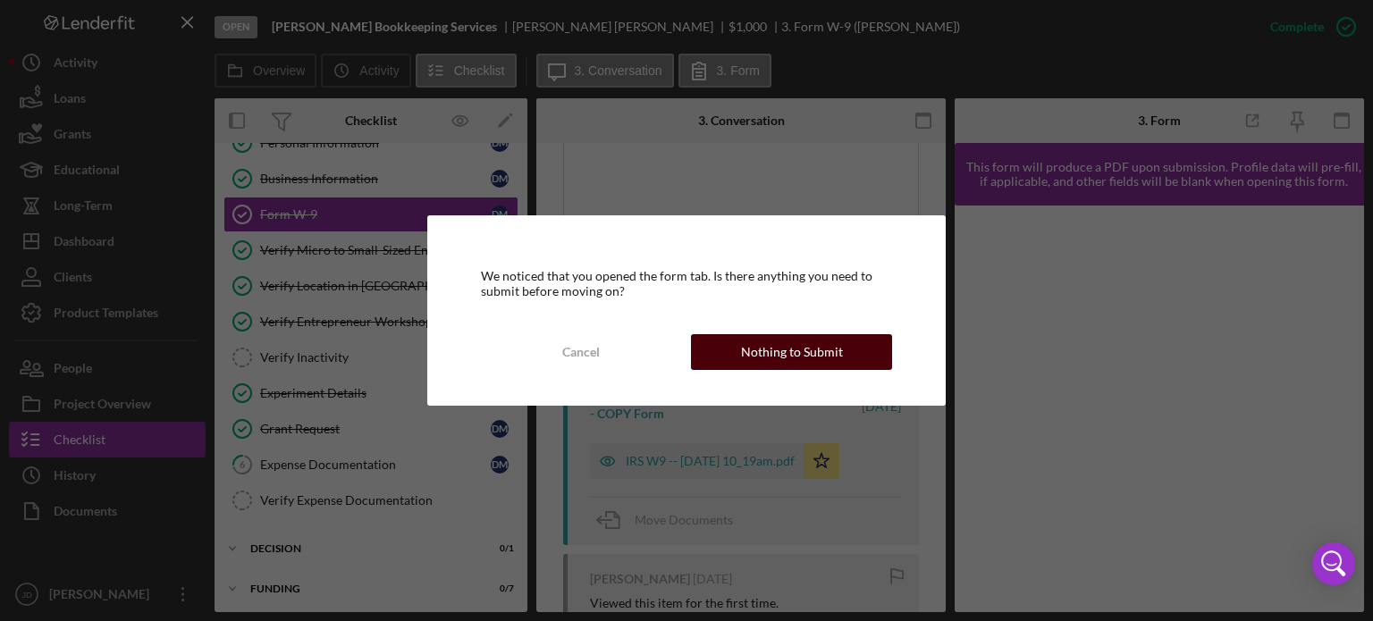
click at [790, 352] on div "Nothing to Submit" at bounding box center [792, 352] width 102 height 36
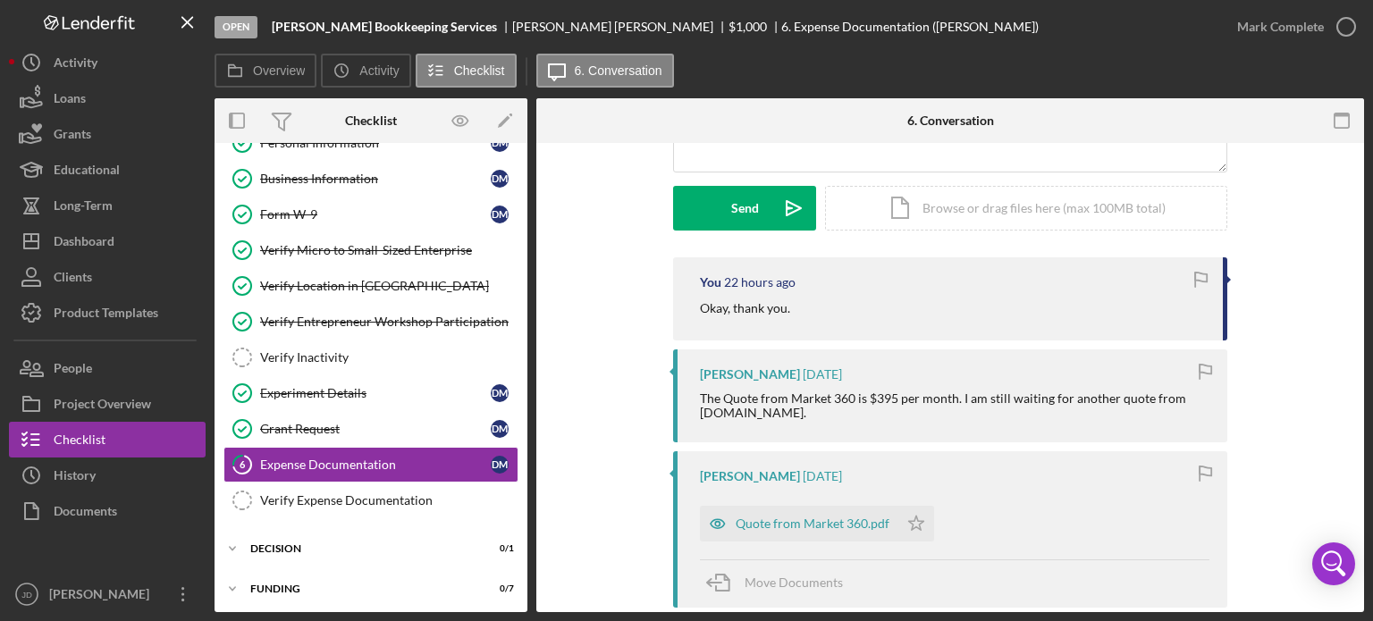
scroll to position [268, 0]
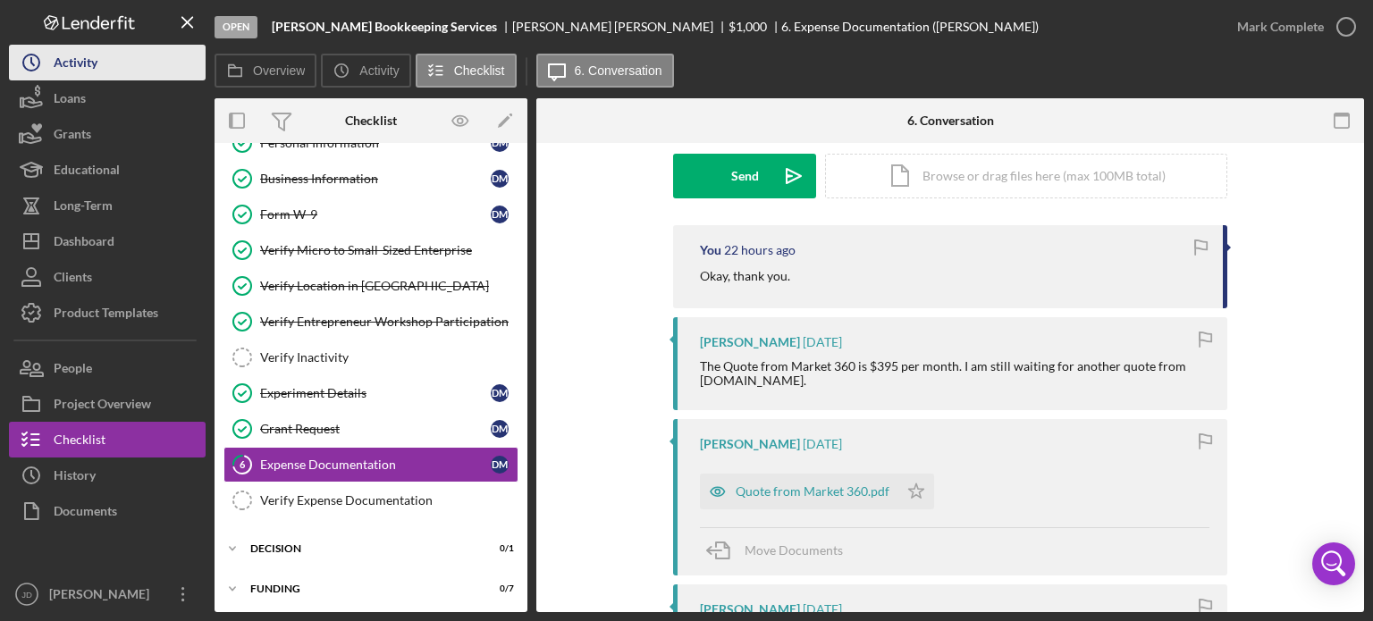
click at [73, 55] on div "Activity" at bounding box center [76, 65] width 44 height 40
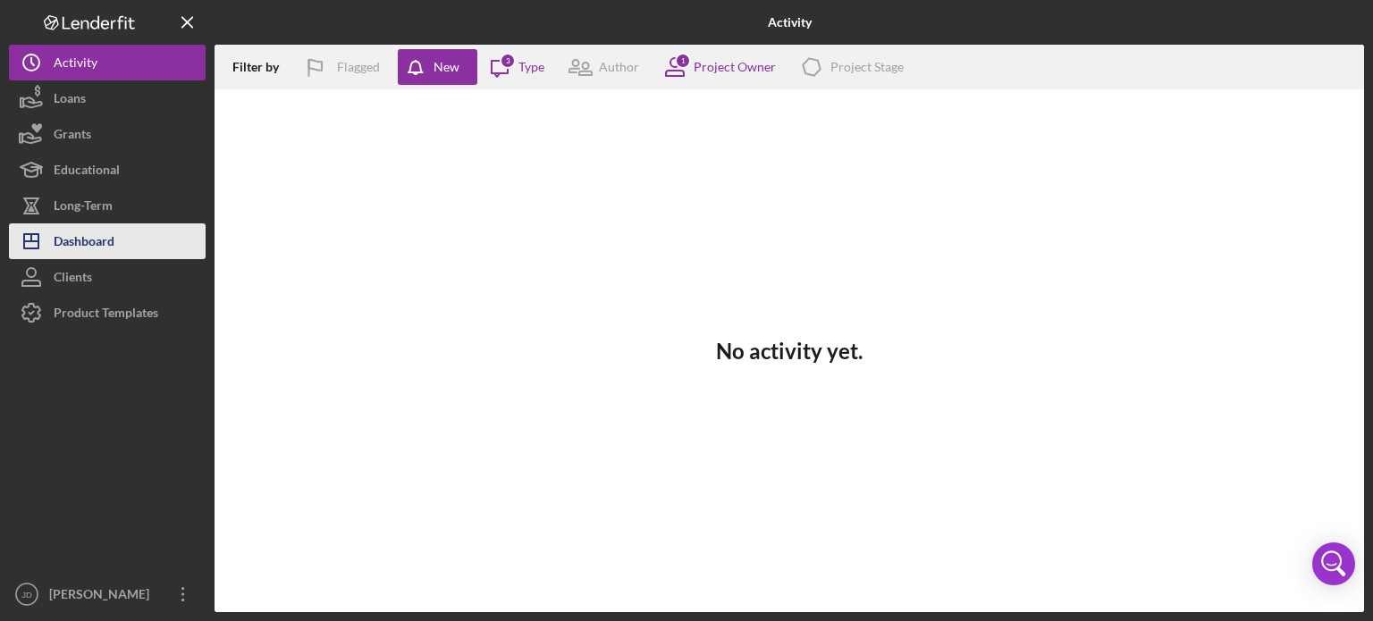
click at [85, 242] on div "Dashboard" at bounding box center [84, 243] width 61 height 40
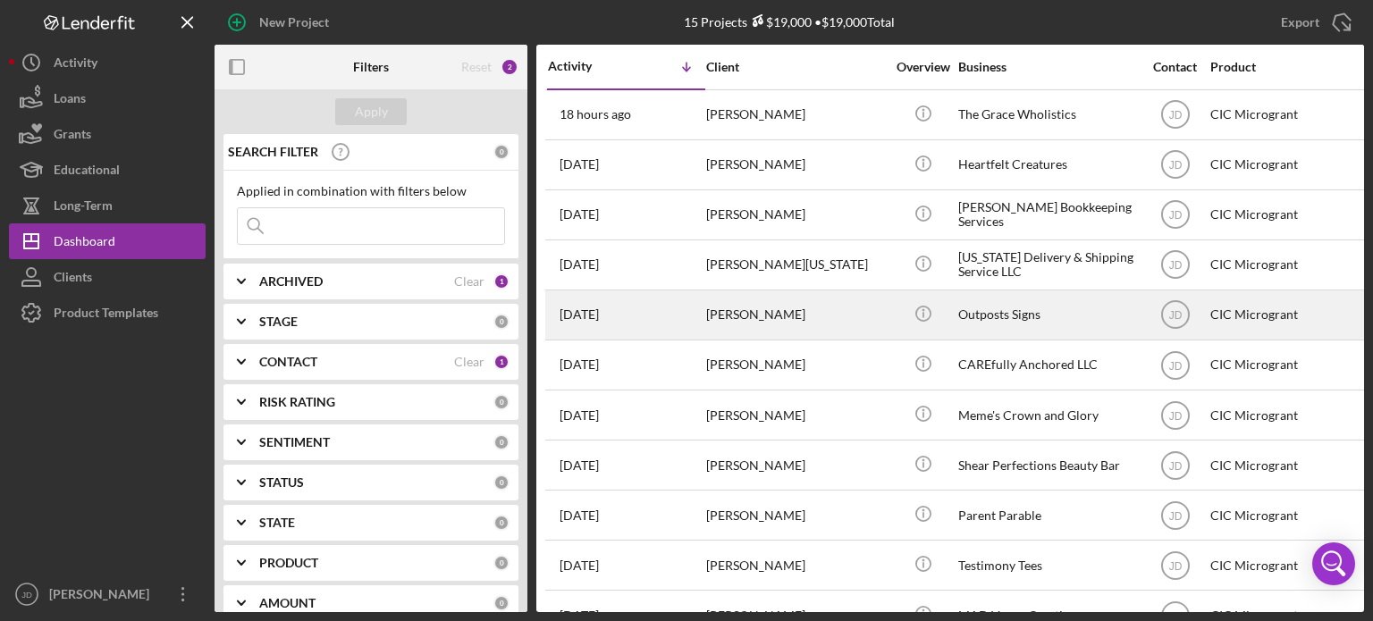
click at [842, 314] on div "[PERSON_NAME]" at bounding box center [795, 314] width 179 height 47
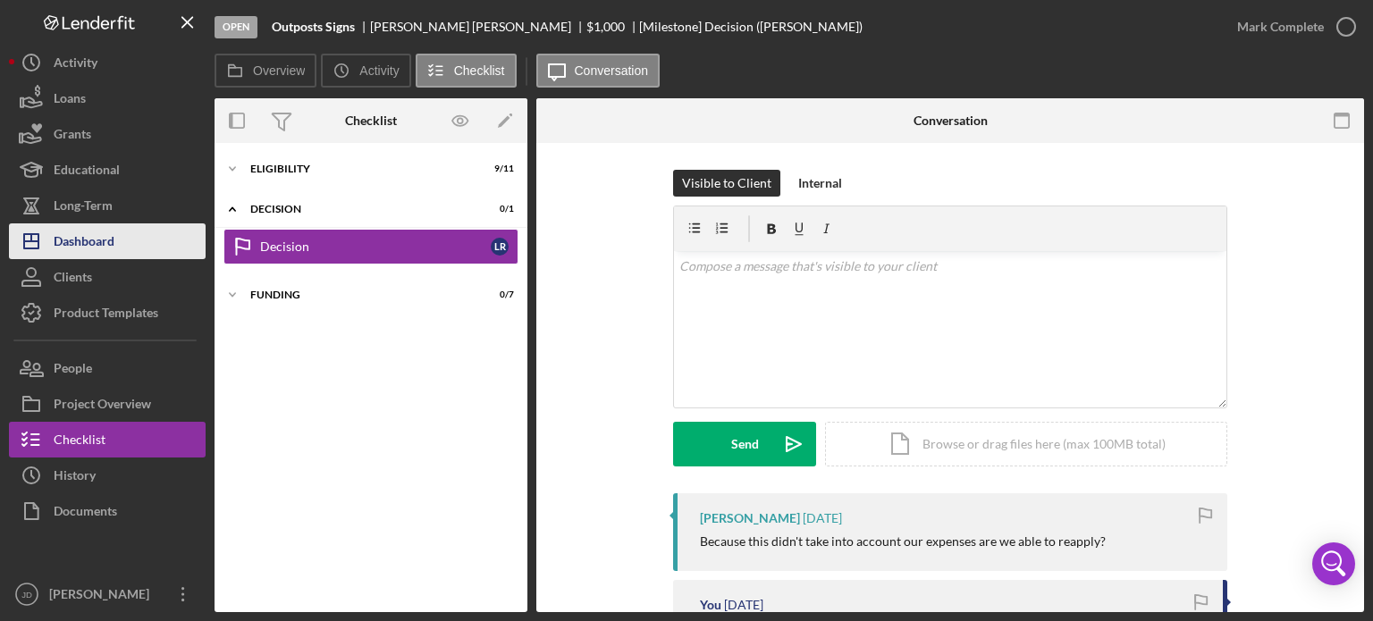
click at [97, 232] on div "Dashboard" at bounding box center [84, 243] width 61 height 40
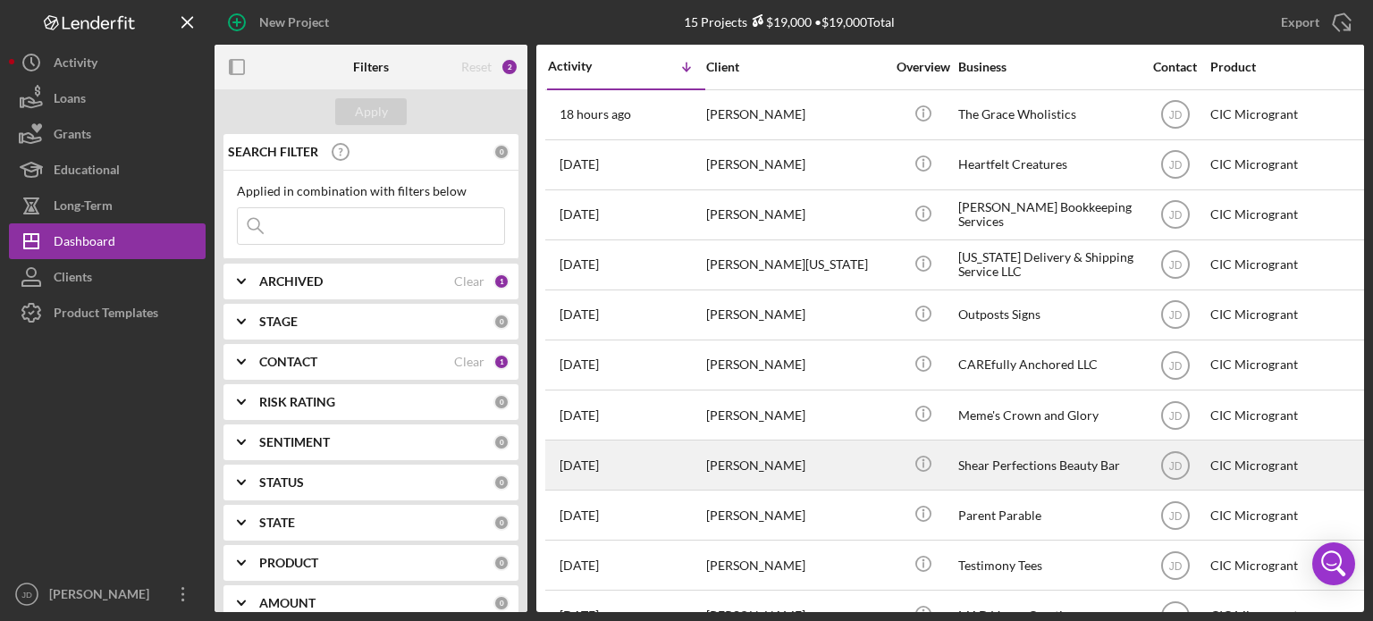
click at [837, 453] on div "[PERSON_NAME]" at bounding box center [795, 465] width 179 height 47
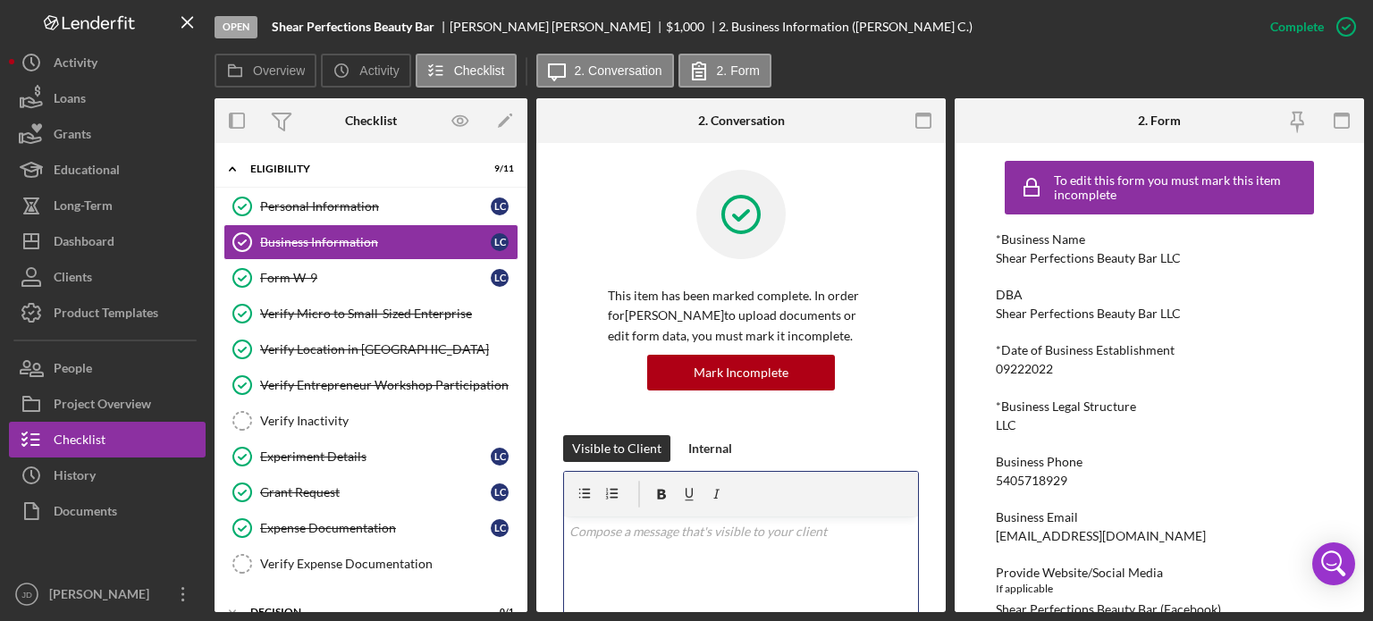
click at [821, 539] on p "To enrich screen reader interactions, please activate Accessibility in Grammarl…" at bounding box center [741, 532] width 344 height 20
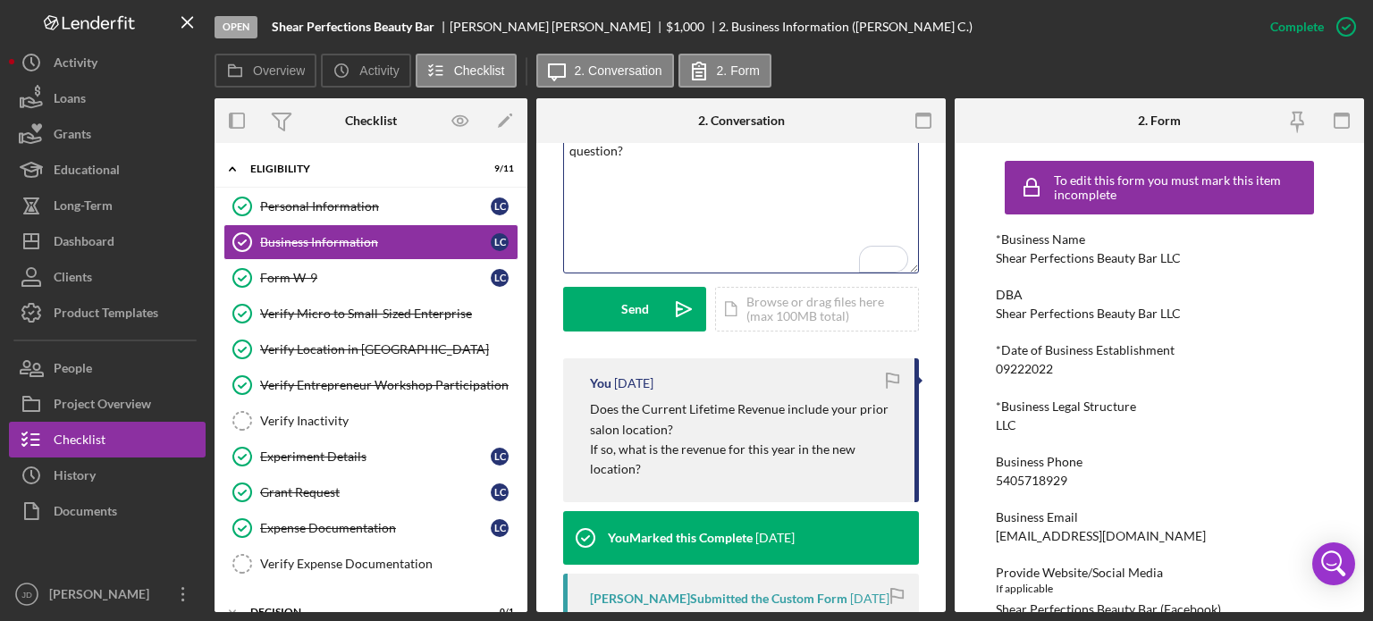
scroll to position [447, 0]
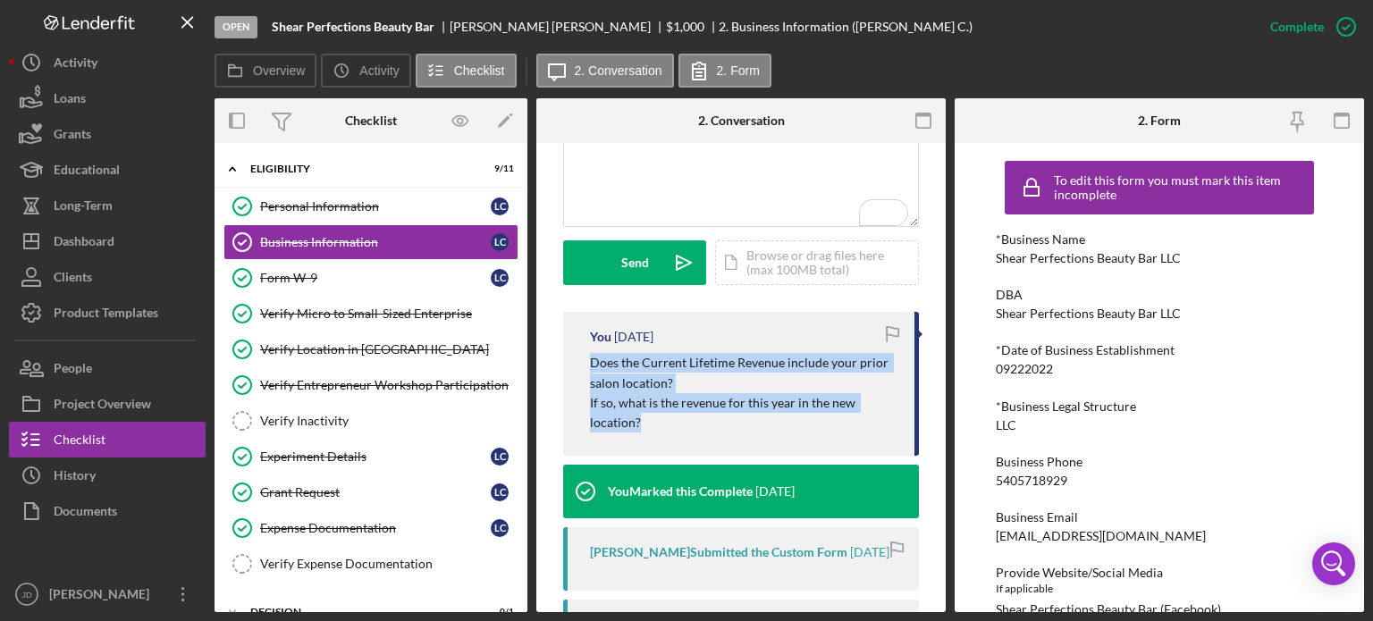
drag, startPoint x: 588, startPoint y: 360, endPoint x: 696, endPoint y: 422, distance: 124.5
click at [696, 422] on div "You [DATE] Does the Current Lifetime Revenue include your prior salon location?…" at bounding box center [741, 384] width 356 height 144
copy p "Does the Current Lifetime Revenue include your prior salon location? If so, wha…"
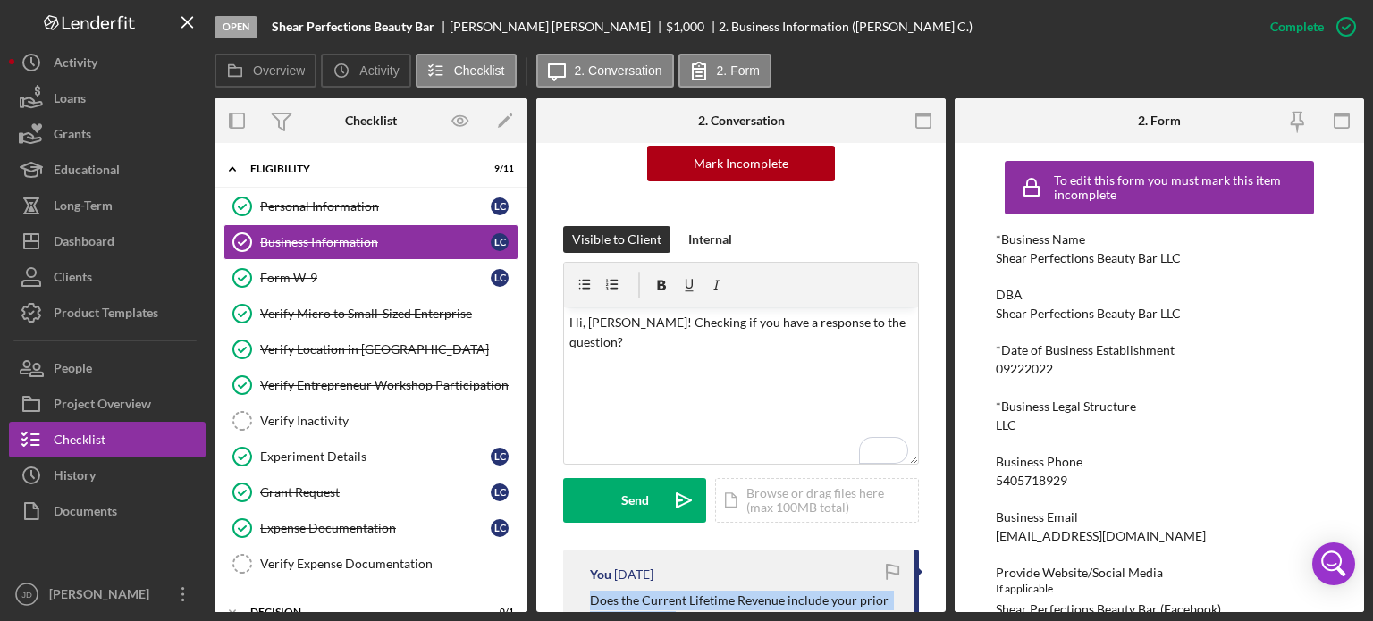
scroll to position [179, 0]
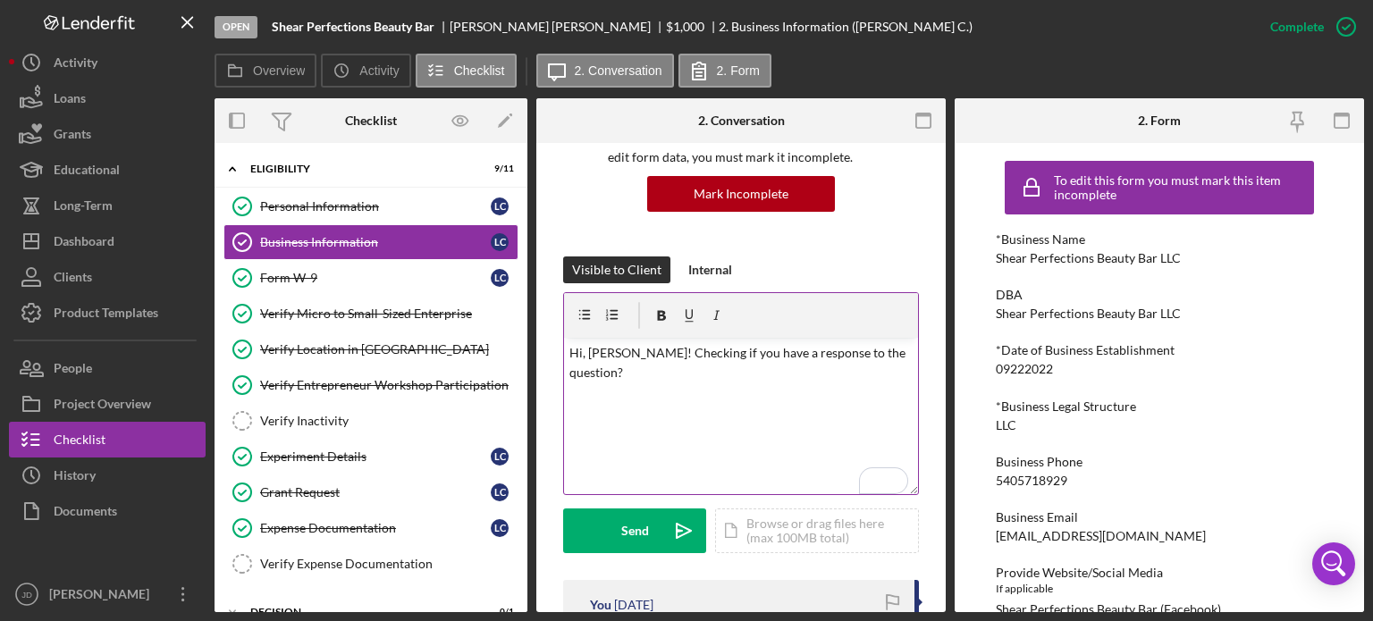
click at [880, 351] on p "Hi, [PERSON_NAME]! Checking if you have a response to the question?" at bounding box center [741, 363] width 344 height 40
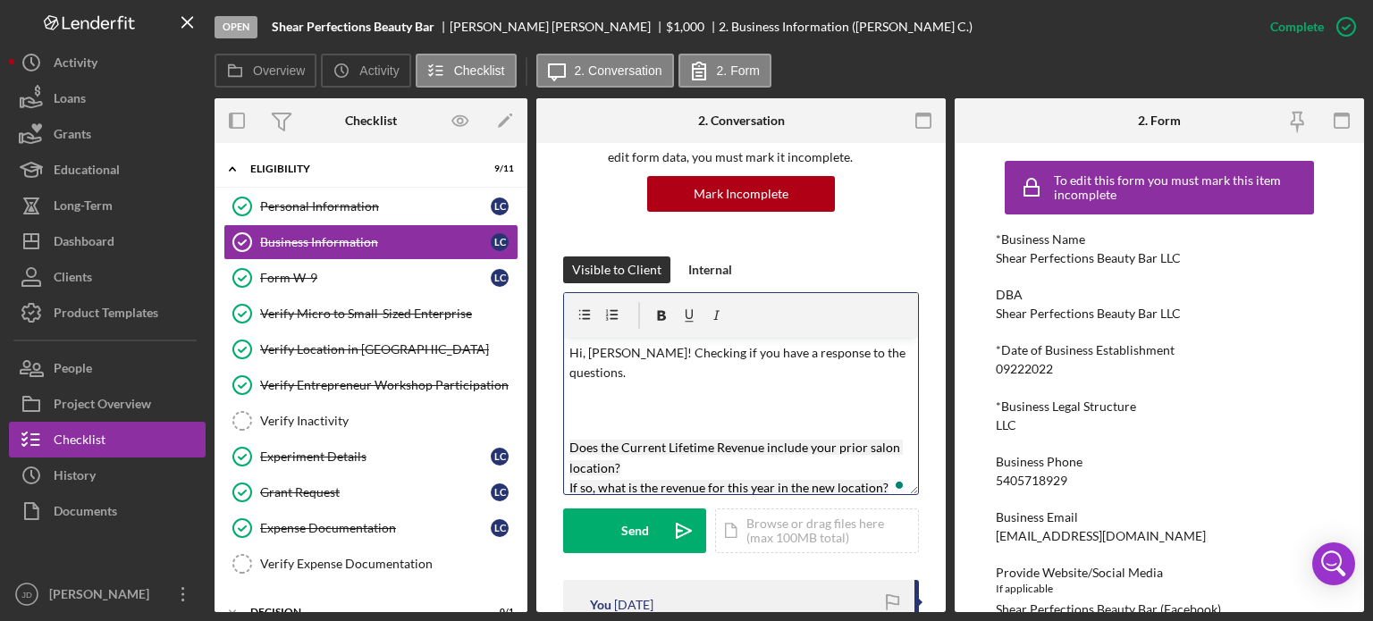
click at [740, 388] on p "To enrich screen reader interactions, please activate Accessibility in Grammarl…" at bounding box center [741, 398] width 344 height 20
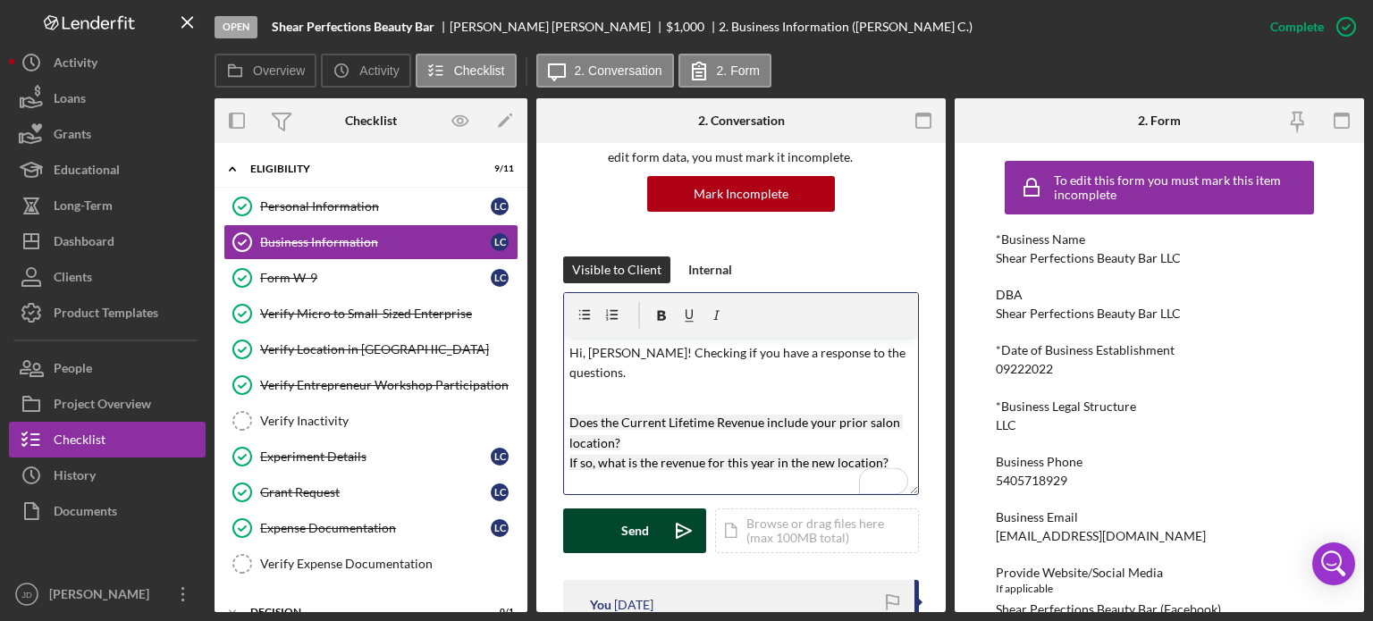
click at [640, 523] on div "Send" at bounding box center [635, 531] width 28 height 45
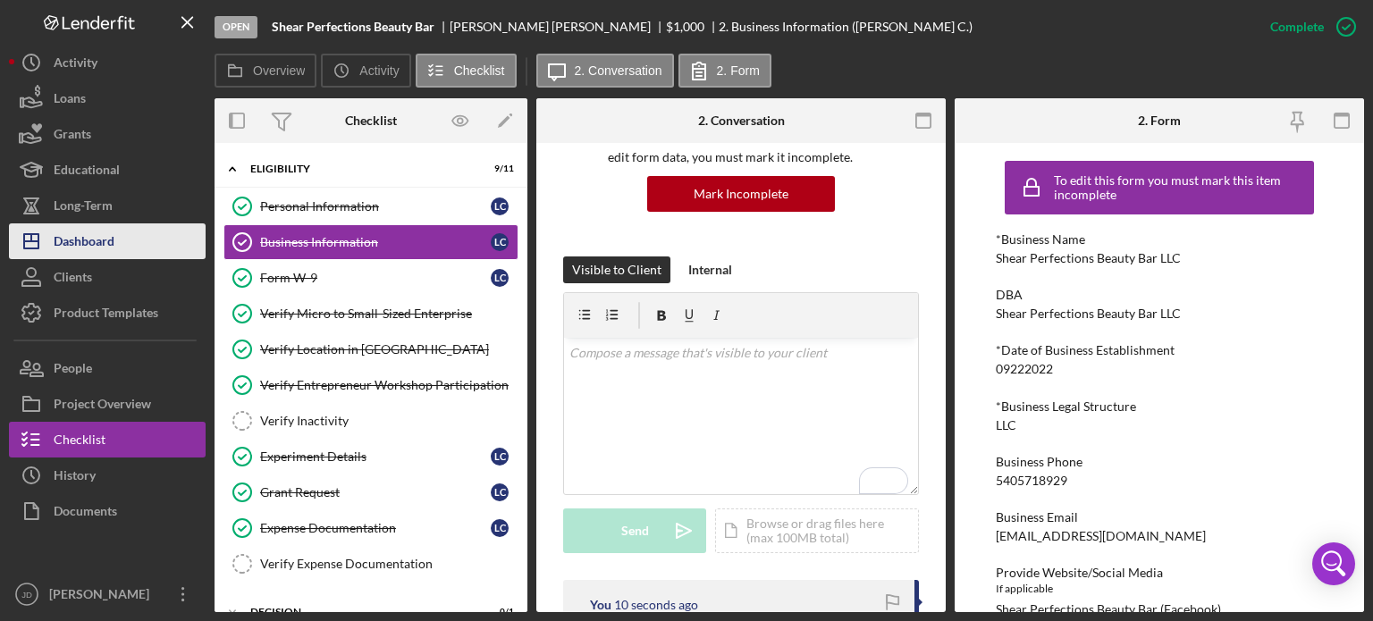
click at [82, 245] on div "Dashboard" at bounding box center [84, 243] width 61 height 40
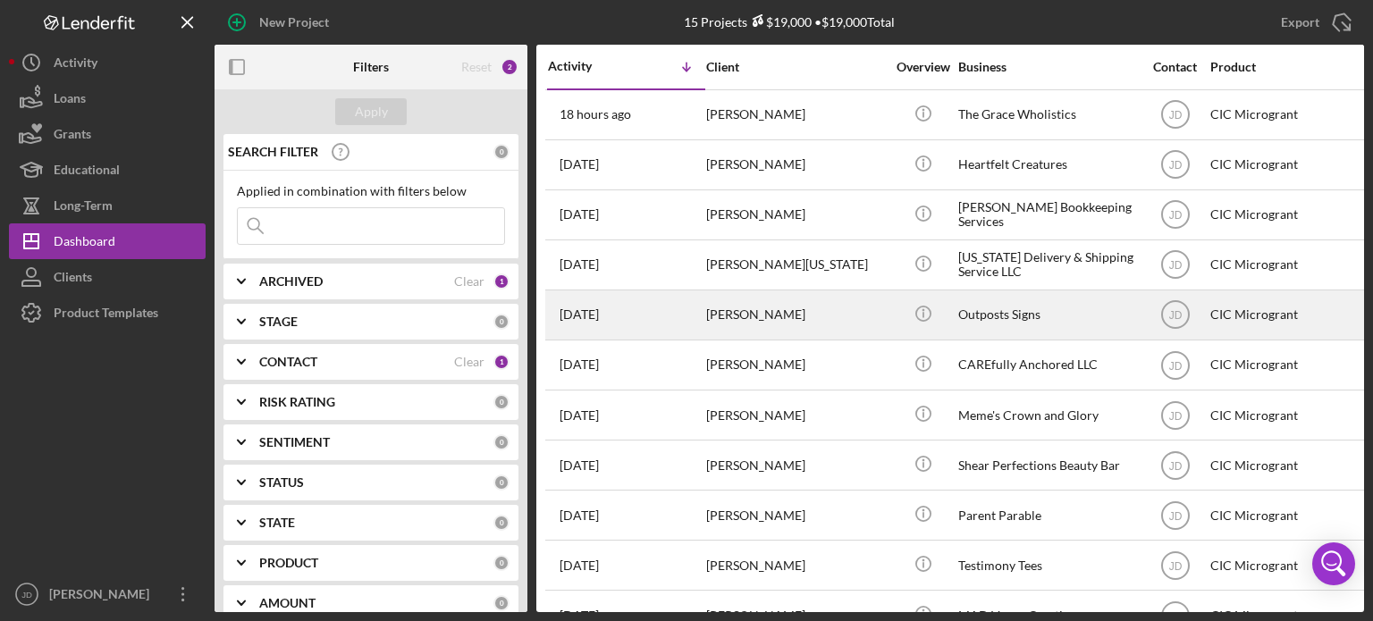
click at [816, 302] on div "[PERSON_NAME]" at bounding box center [795, 314] width 179 height 47
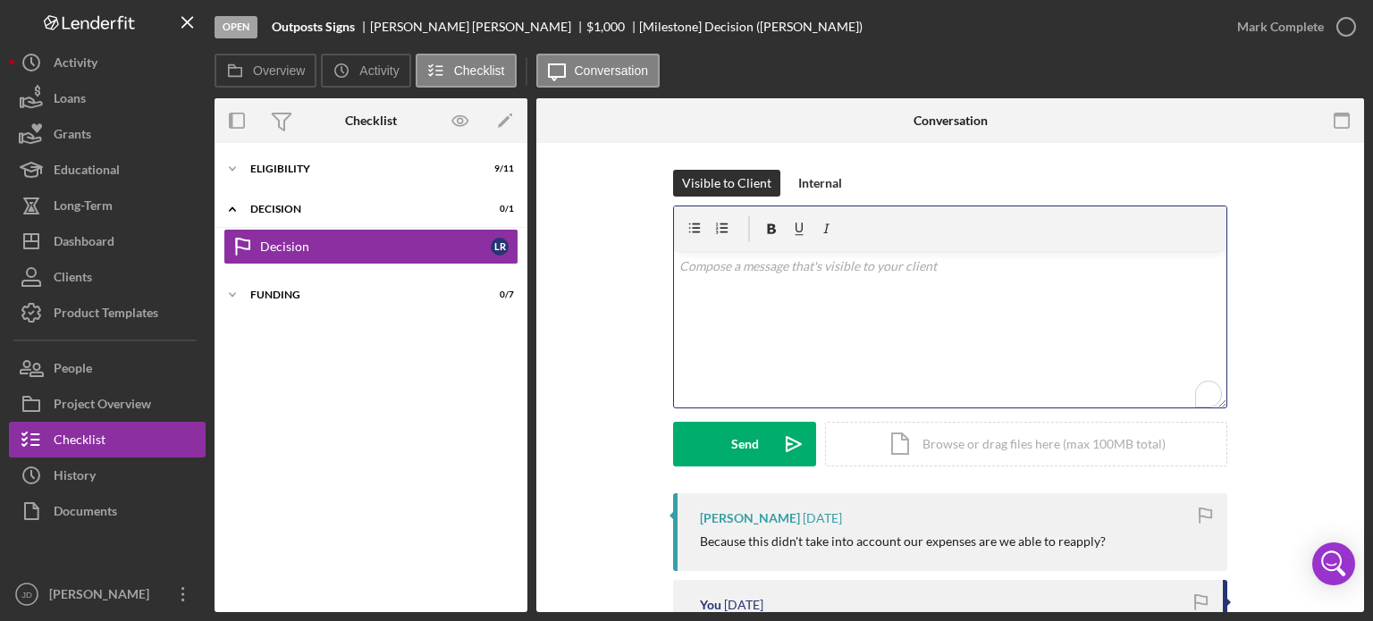
click at [819, 264] on p "To enrich screen reader interactions, please activate Accessibility in Grammarl…" at bounding box center [950, 267] width 543 height 20
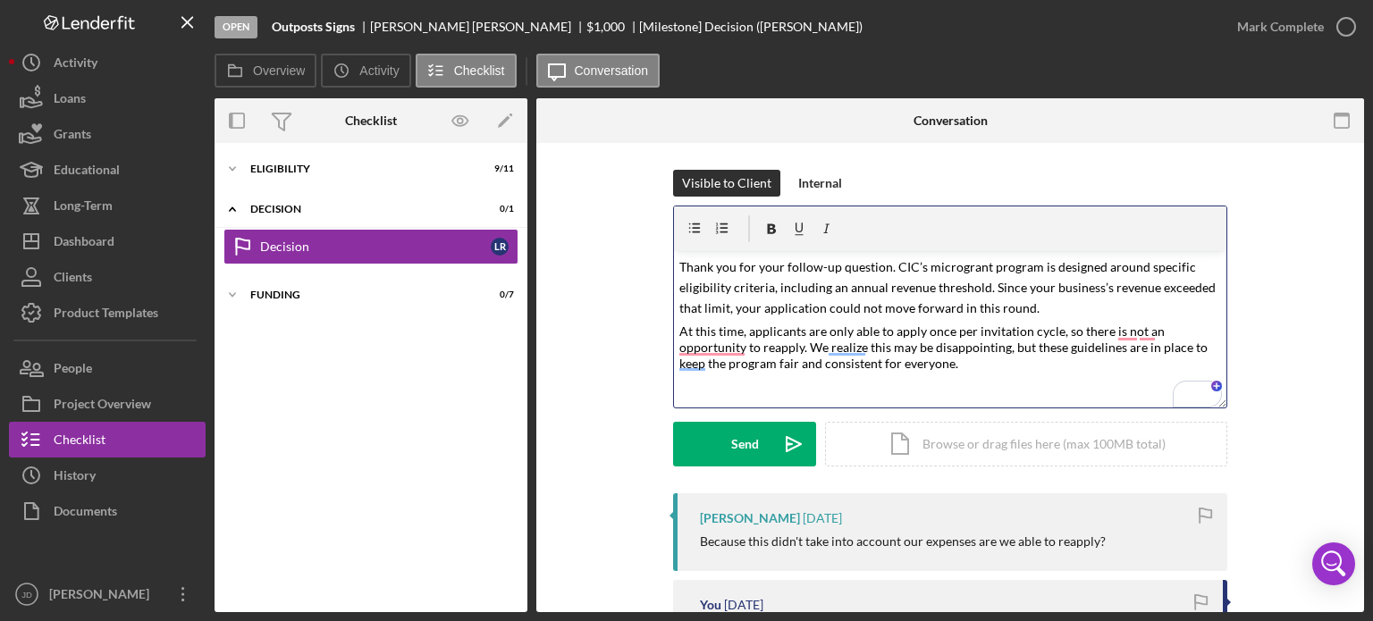
drag, startPoint x: 679, startPoint y: 260, endPoint x: 681, endPoint y: 272, distance: 11.8
click at [679, 260] on mark "Thank you for your follow-up question. CIC’s microgrant program is designed aro…" at bounding box center [948, 287] width 539 height 57
drag, startPoint x: 890, startPoint y: 263, endPoint x: 908, endPoint y: 297, distance: 38.4
click at [890, 263] on mark "Thank you for your follow-up question. CIC’s microgrant program is designed aro…" at bounding box center [948, 287] width 539 height 57
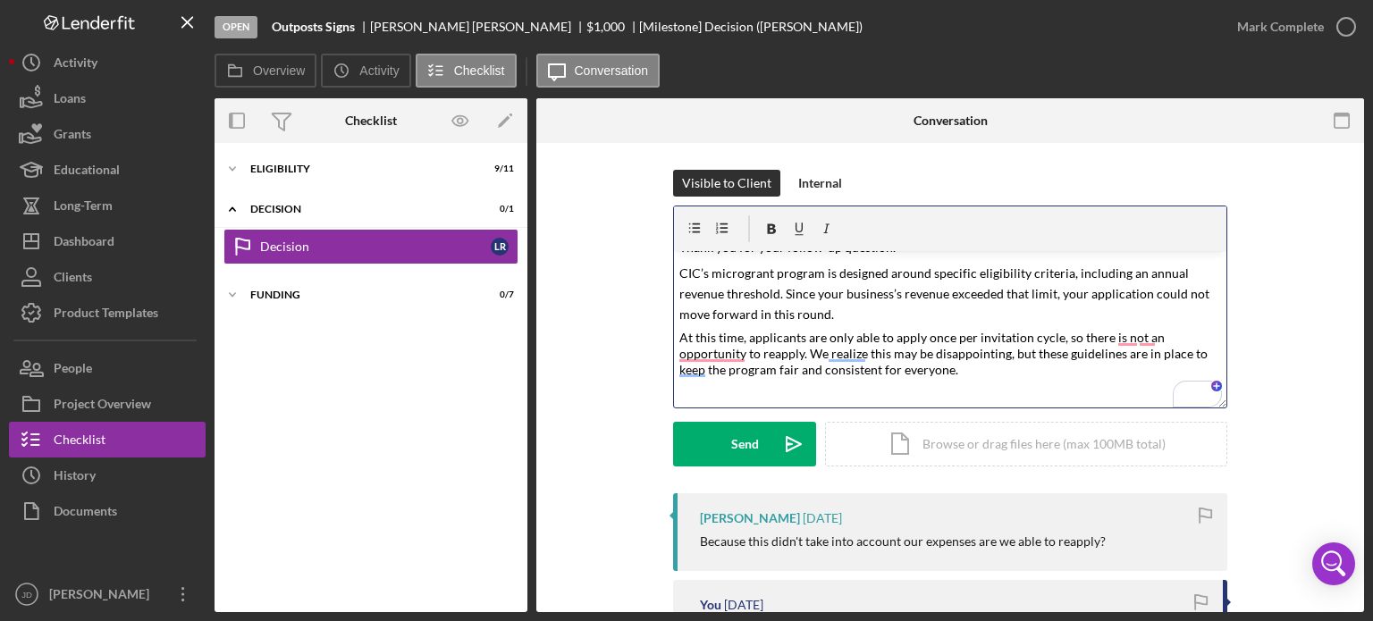
scroll to position [38, 0]
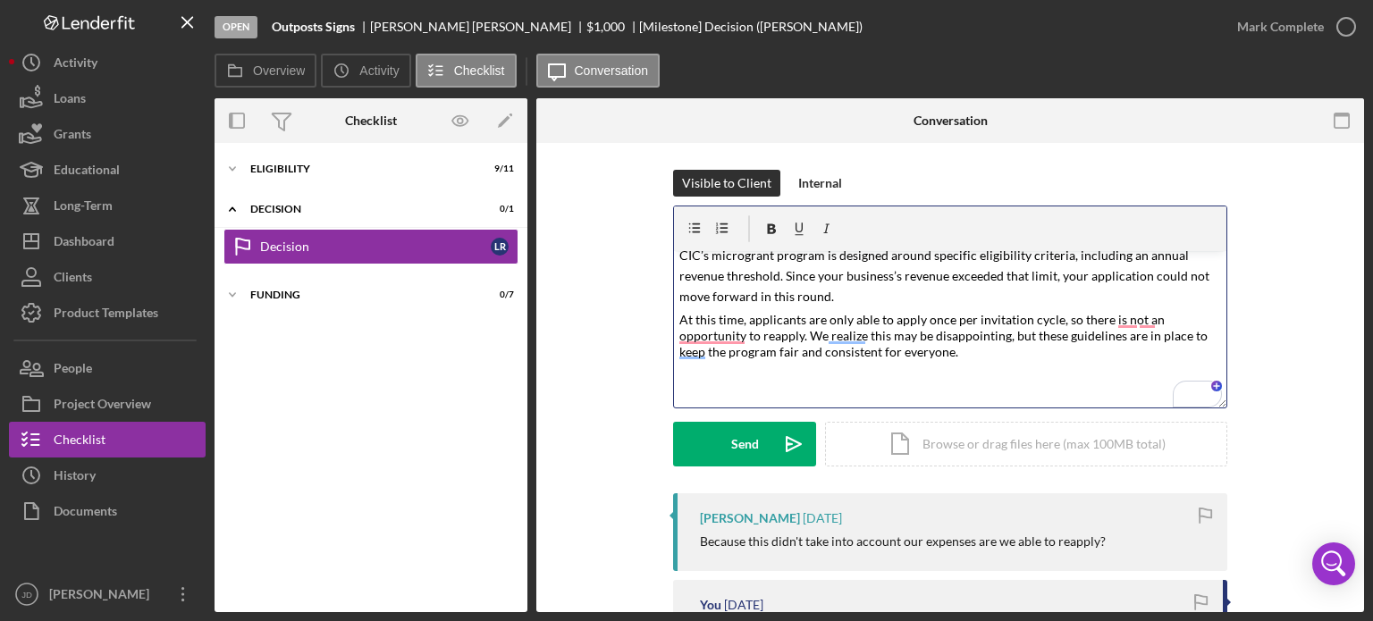
click at [846, 299] on p "CIC’s microgrant program is designed around specific eligibility criteria, incl…" at bounding box center [950, 276] width 543 height 63
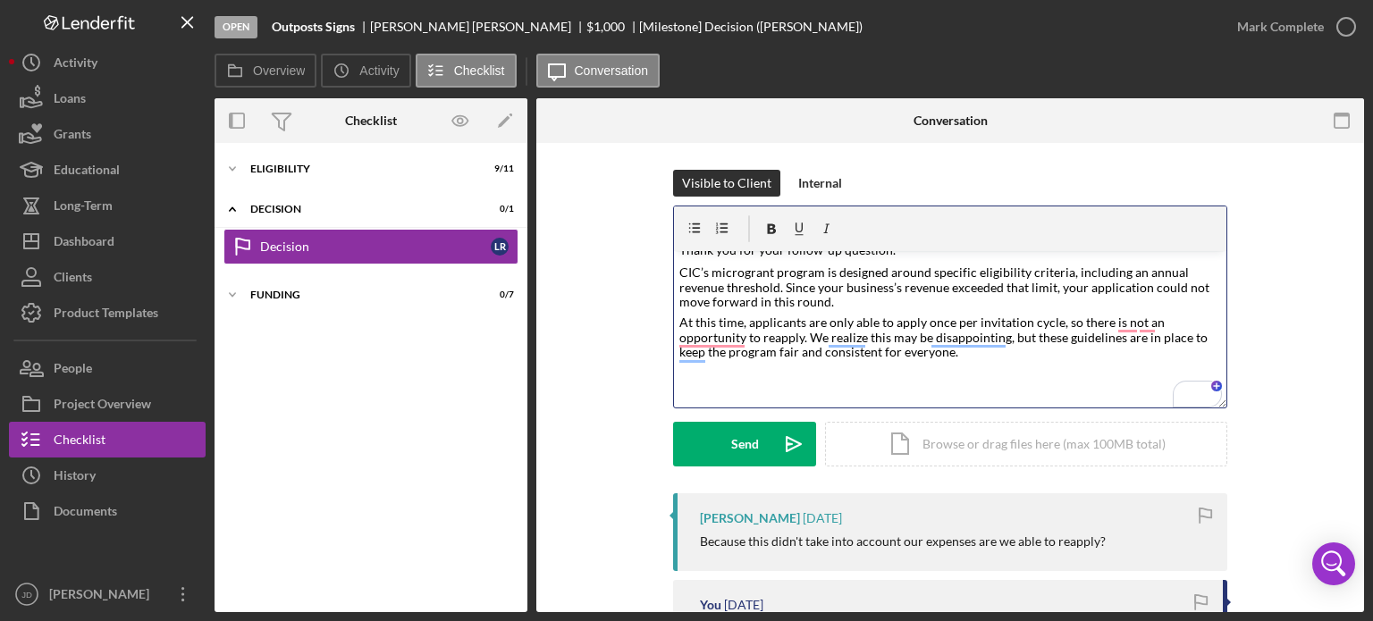
scroll to position [0, 0]
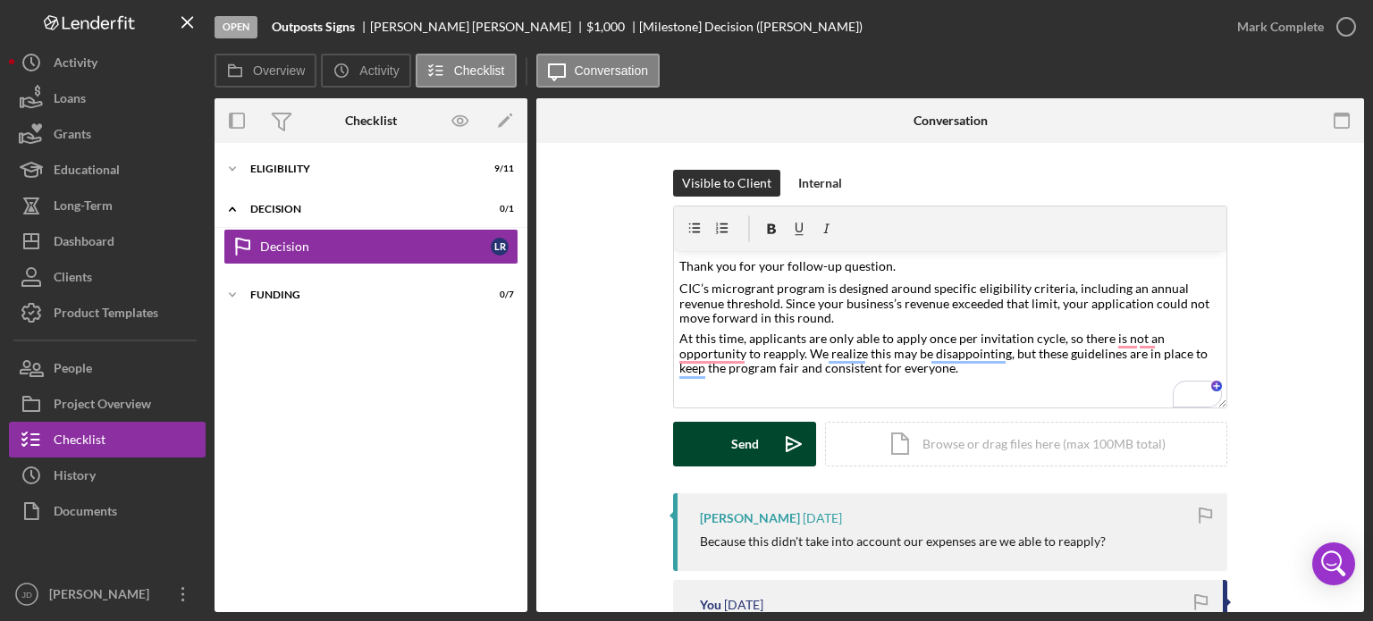
click at [720, 432] on button "Send Icon/icon-invite-send" at bounding box center [744, 444] width 143 height 45
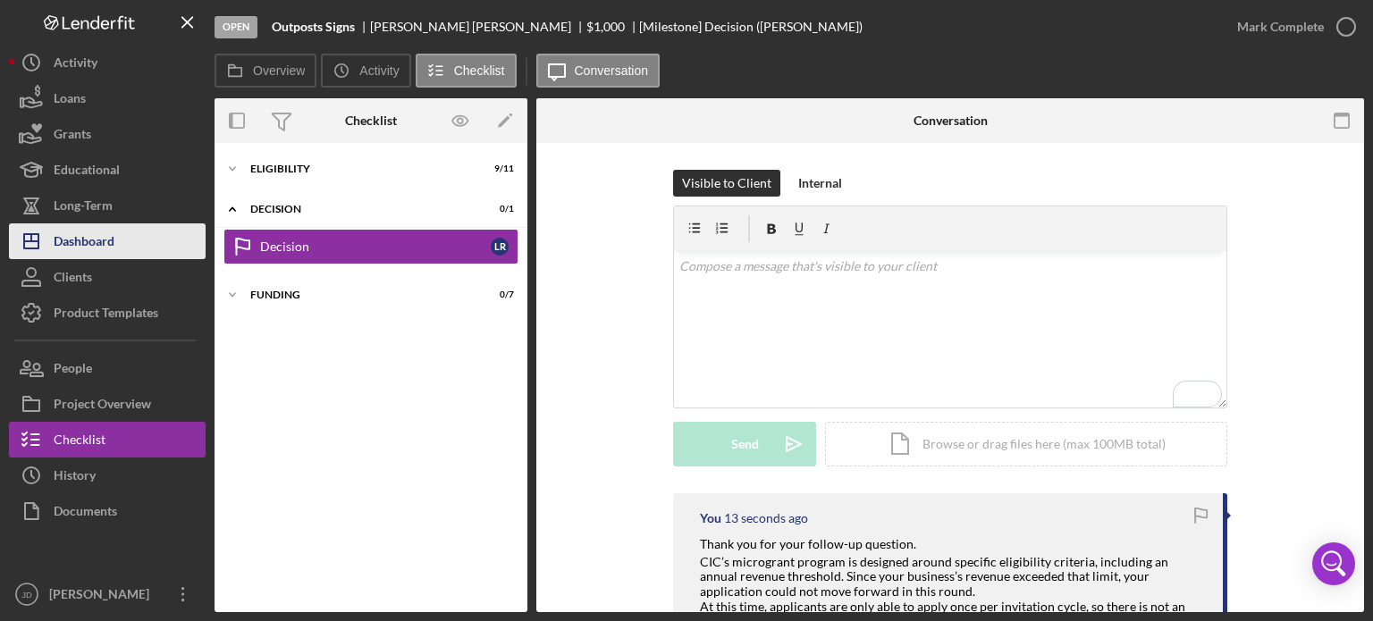
click at [86, 232] on div "Dashboard" at bounding box center [84, 243] width 61 height 40
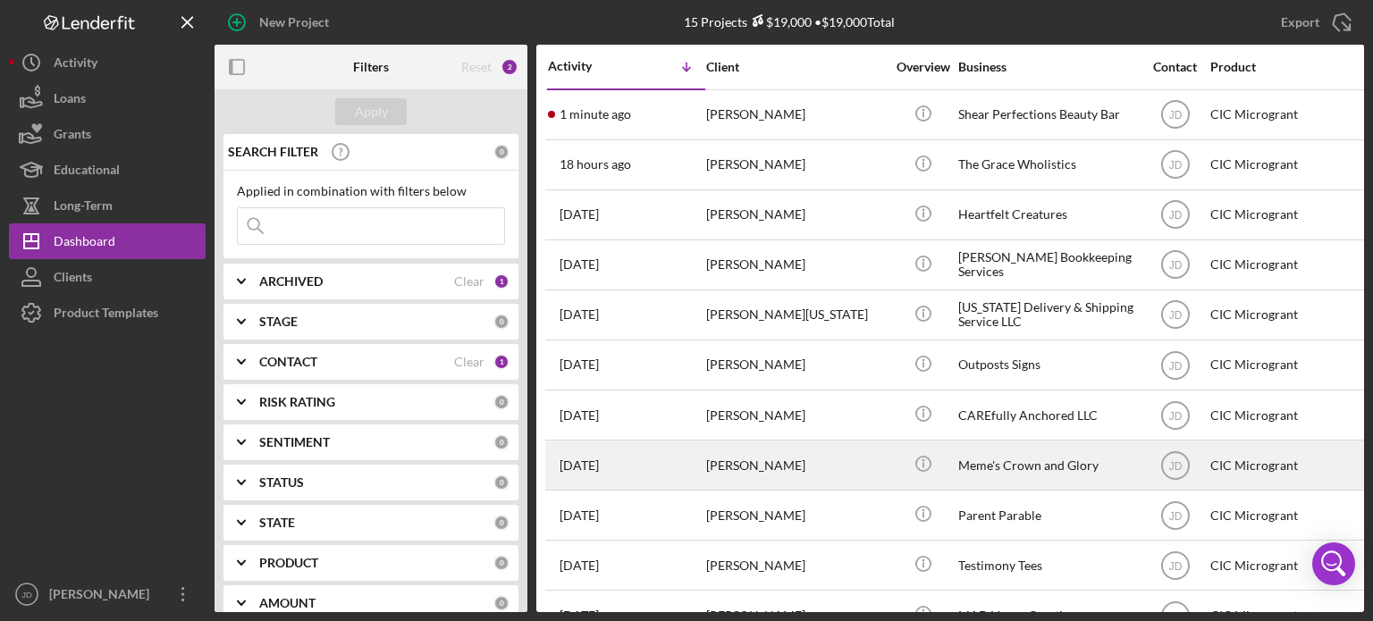
click at [799, 472] on div "[PERSON_NAME]" at bounding box center [795, 465] width 179 height 47
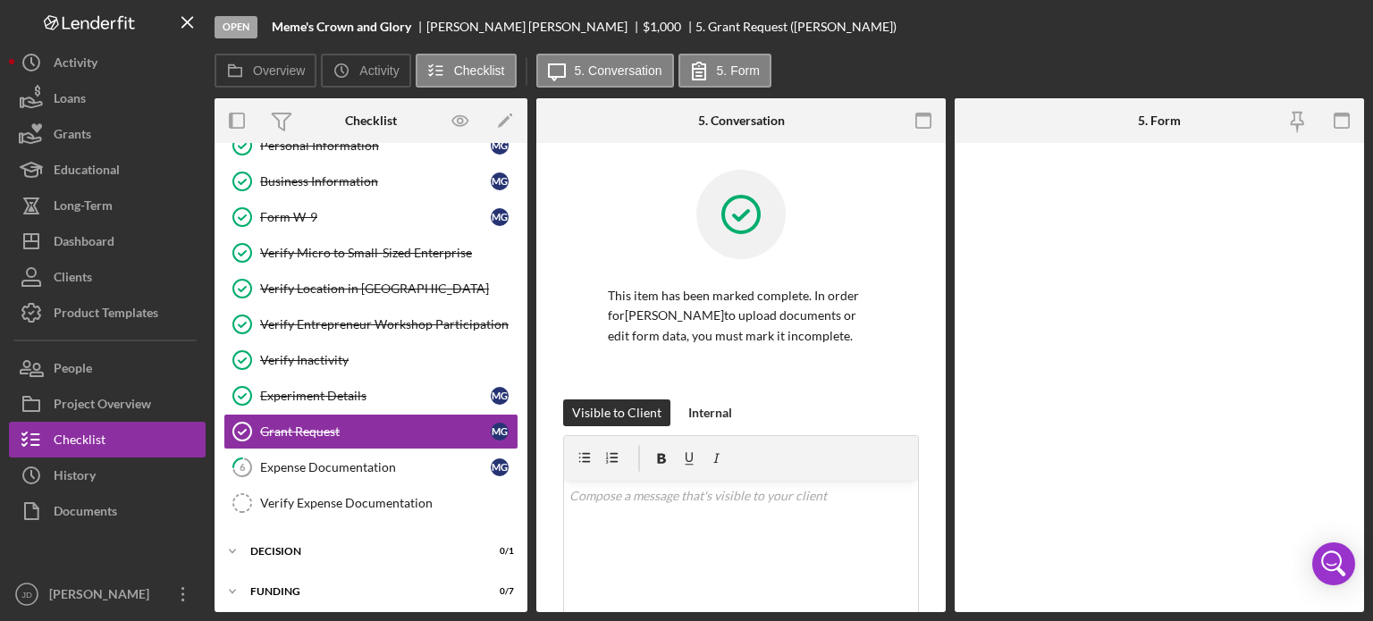
scroll to position [62, 0]
